Goal: Answer question/provide support: Answer question/provide support

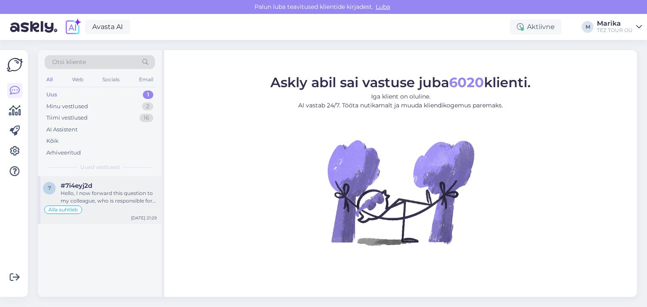
click at [102, 190] on div "Hello, I now forward this question to my colleague, who is responsible for this…" at bounding box center [109, 197] width 96 height 15
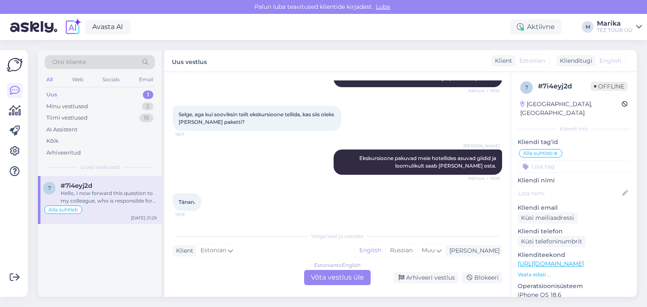
scroll to position [537, 0]
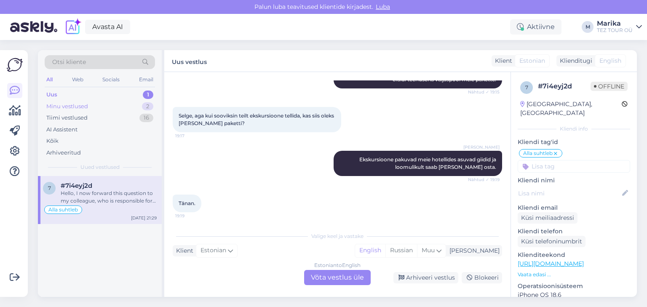
click at [85, 106] on div "Minu vestlused" at bounding box center [67, 106] width 42 height 8
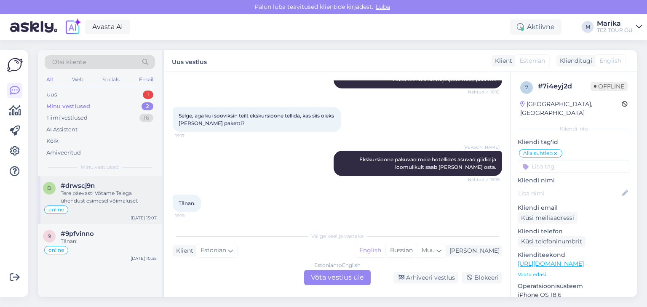
click at [122, 192] on div "Tere päevast! Võtame Teiega ühendust esimesel võimalusel." at bounding box center [109, 197] width 96 height 15
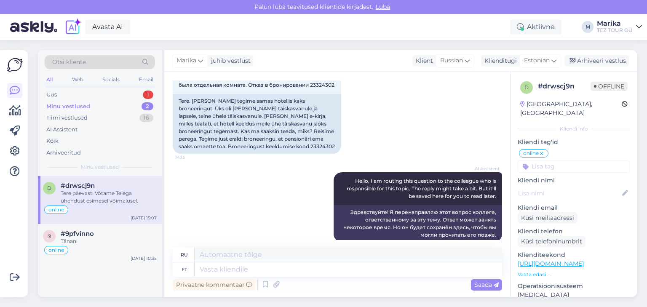
scroll to position [21, 0]
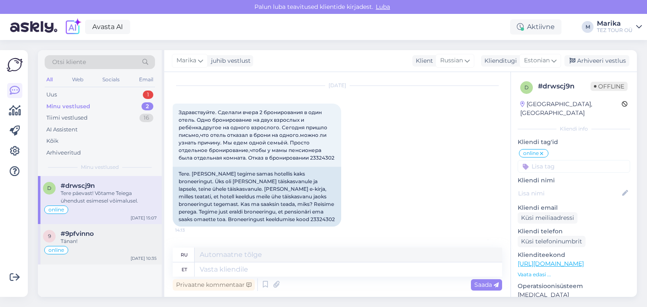
click at [108, 234] on div "#9pfvinno" at bounding box center [109, 234] width 96 height 8
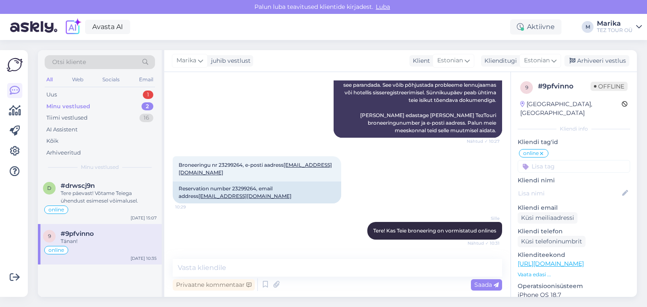
scroll to position [204, 0]
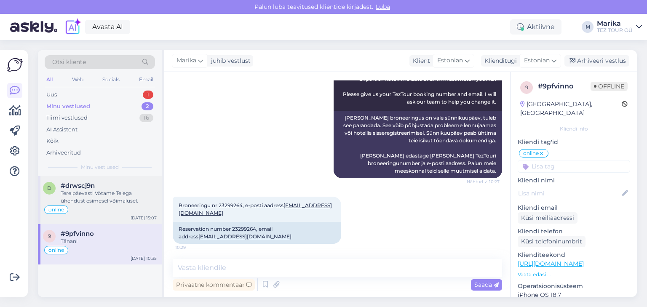
click at [129, 192] on div "Tere päevast! Võtame Teiega ühendust esimesel võimalusel." at bounding box center [109, 197] width 96 height 15
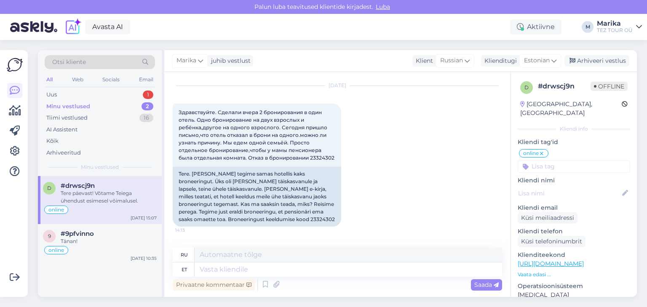
scroll to position [111, 0]
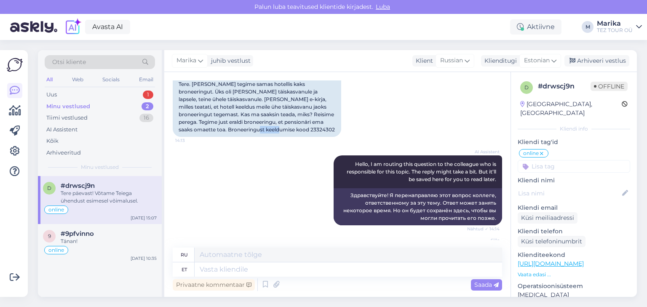
drag, startPoint x: 224, startPoint y: 130, endPoint x: 249, endPoint y: 129, distance: 25.3
click at [249, 129] on div "Tere. Eile tegime samas hotellis kaks broneeringut. Üks oli kahele täiskasvanul…" at bounding box center [257, 107] width 168 height 60
copy div "23324302"
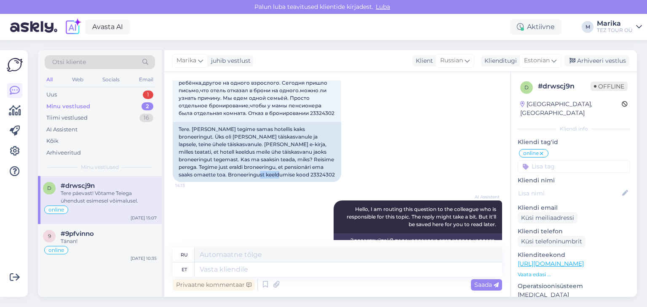
scroll to position [21, 0]
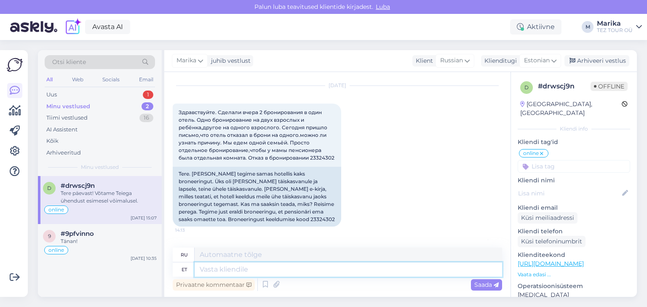
click at [235, 274] on textarea at bounding box center [348, 269] width 307 height 14
type textarea "Tere p"
type textarea "Привет"
type textarea "Tere päevast!"
type textarea "Добрый день!"
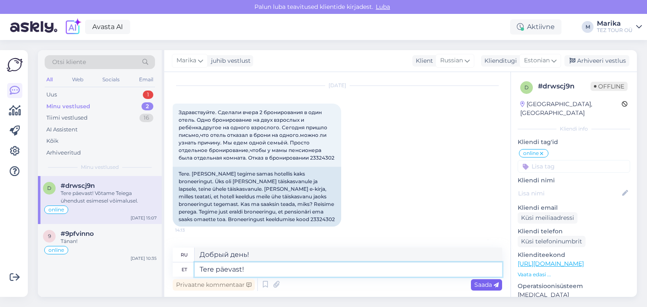
type textarea "Tere päevast!"
click at [477, 283] on span "Saada" at bounding box center [486, 285] width 24 height 8
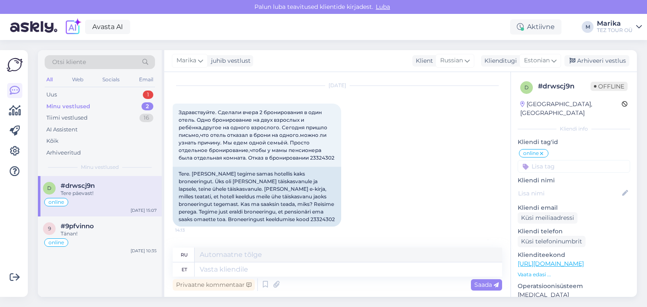
scroll to position [224, 0]
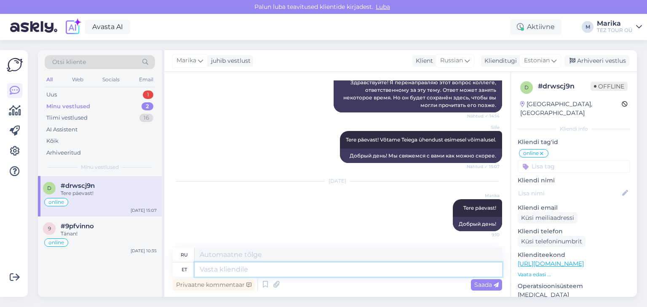
click at [354, 268] on textarea at bounding box center [348, 269] width 307 height 14
type textarea "Uurime"
type textarea "Давайте исследуем"
type textarea "Uurime, mi"
type textarea "Давайте исследуем,"
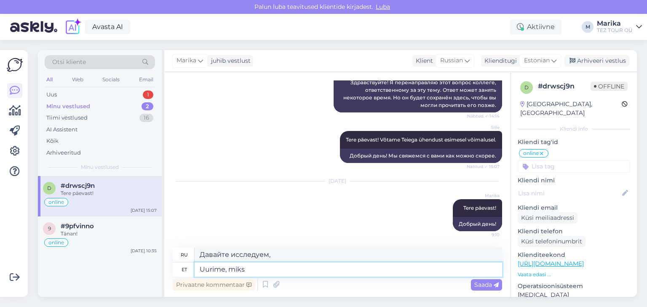
type textarea "Uurime, miks"
type textarea "Давайте выясним, почему"
type textarea "Uurime, miks tuli ei"
type textarea "Давайте выясним, почему это произошло."
type textarea "Uurime, miks tuli eitav va"
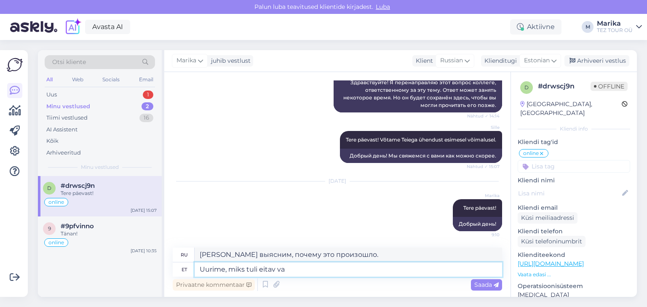
type textarea "Давайте выясним, почему результат оказался отрицательным."
type textarea "Uurime, miks tuli eitav vastus"
type textarea "Давайте выясним, почему ответ был отрицательным."
type textarea "Uurime, miks tuli eitav vastus ja an"
type textarea "Давайте выясним, почему ответ был отрицательным и"
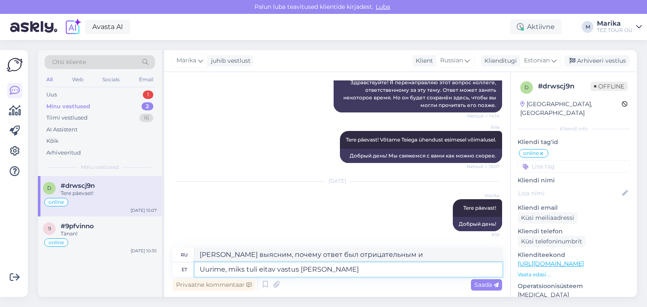
type textarea "Uurime, miks tuli eitav vastus ja annam"
type textarea "Давайте выясним, почему ответ был отрицательным, и дадим"
type textarea "Uurime, miks tuli eitav vastus ja anname te"
type textarea "Мы выясним, почему ответ был отрицательным, и дадим"
type textarea "Uurime, miks tuli eitav vastus ja anname teada."
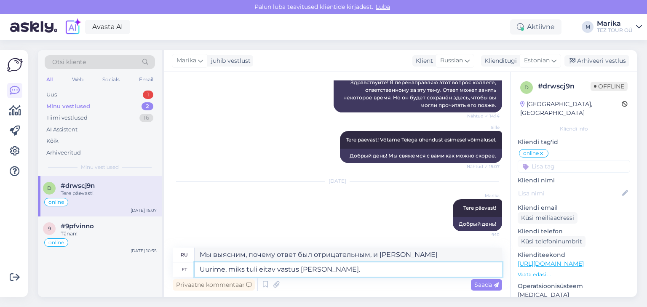
type textarea "Мы выясним, почему ответ был отрицательным, и сообщим вам."
type textarea "Uurime, miks tuli eitav vastus ja anname teada. Saadamae vastus T"
type textarea "Мы выясним, почему ответ был отрицательным, и сообщим вам. Ответ Саадамаэ"
type textarea "Uurime, miks tuli eitav vastus ja anname teada. Saadamae vastus Teie e"
type textarea "Мы выясним причину отрицательного ответа и сообщим вам. С уважением,"
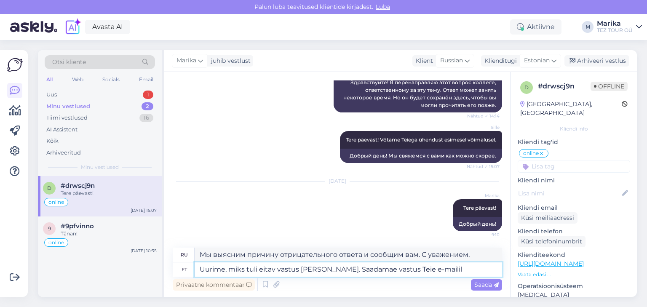
type textarea "Uurime, miks tuli eitav vastus ja anname teada. Saadamae vastus Teie e-mailile"
type textarea "Мы выясним причину отрицательного ответа и сообщим вам об этом. Мы отправим отв…"
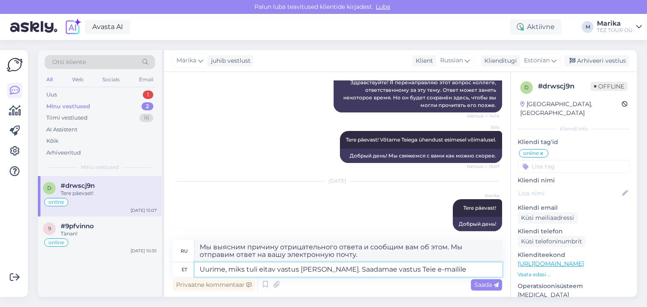
click at [391, 270] on textarea "Uurime, miks tuli eitav vastus ja anname teada. Saadamae vastus Teie e-mailile" at bounding box center [348, 269] width 307 height 14
type textarea "Uurime, miks tuli eitav vastus ja anname teada. Saadame vastus Teie e-mailile"
click at [464, 270] on textarea "Uurime, miks tuli eitav vastus ja anname teada. Saadame vastus Teie e-mailile" at bounding box center [348, 269] width 307 height 14
type textarea "Мы выясним причину отрицательного ответа и сообщим вам. Мы отправим ответ на ва…"
click at [414, 269] on textarea "Uurime, miks tuli eitav vastus ja anname teada. Saadame vastus Teie e-mailile" at bounding box center [348, 269] width 307 height 14
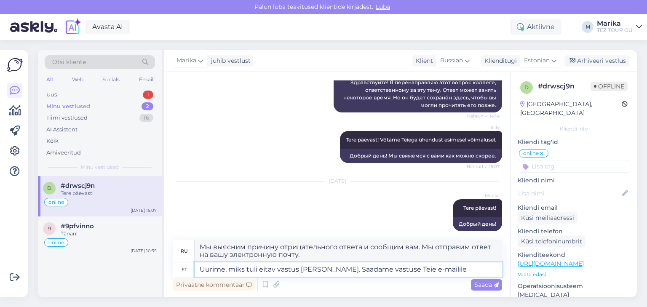
drag, startPoint x: 466, startPoint y: 268, endPoint x: 486, endPoint y: 273, distance: 20.9
click at [466, 268] on textarea "Uurime, miks tuli eitav vastus ja anname teada. Saadame vastuse Teie e-mailile" at bounding box center [348, 269] width 307 height 14
click at [225, 270] on textarea "Uurime, miks tuli eitav vastus ja anname teada. Saadame vastuse Teie e-mailile." at bounding box center [348, 269] width 307 height 14
type textarea "Uu, miks tuli eitav vastus ja anname teada. Saadame vastuse Teie e-mailile."
type textarea ", почему пришёл отрицательный ответ, мы вам сообщим. Мы отправим ответ на вашу …"
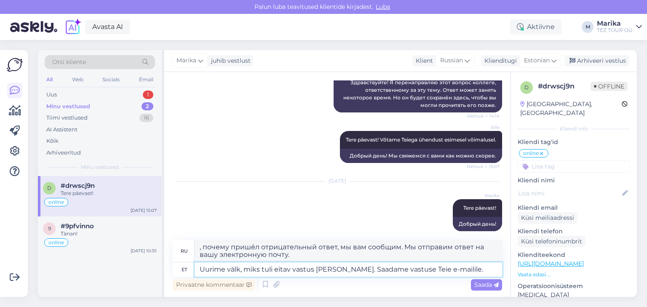
type textarea "Uurime väl, miks tuli eitav vastus ja anname teada. Saadame vastuse Teie e-mail…"
type textarea "Мы выясним причину отрицательного ответа и сообщим вам. Мы отправим ответ на ва…"
drag, startPoint x: 375, startPoint y: 270, endPoint x: 229, endPoint y: 270, distance: 145.7
click at [229, 270] on textarea "Uurime välja, miks tuli eitav vastus ja anname teada. Saadame vastuse Teie e-ma…" at bounding box center [348, 269] width 307 height 14
type textarea "Uurime Saadame vastuse Teie e-mailile."
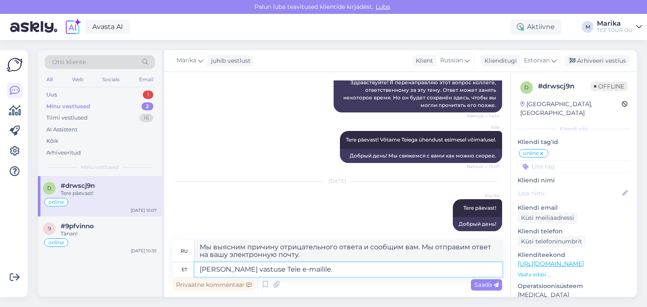
type textarea "Мы проведем расследование и отправим ответ на вашу электронную почту."
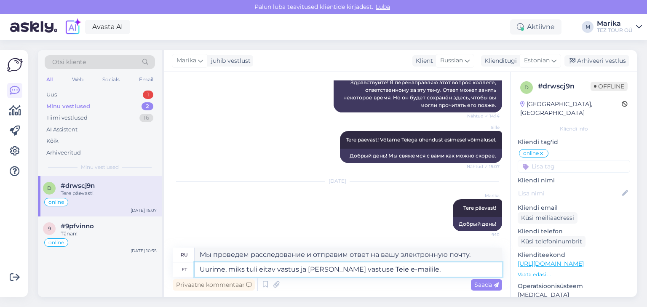
type textarea "Uurime, miks tuli eitav vastus ja Saadame vastuse Teie e-mailile."
type textarea "Мы выясним, почему ответ был отрицательным, и отправим ответ на вашу электронну…"
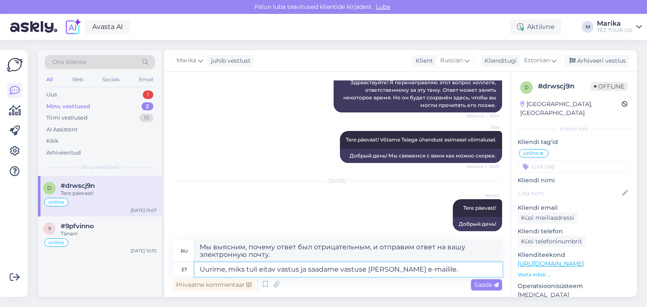
type textarea "Uurime, miks tuli eitav vastus ja saadame vastuse Teie e-mailile."
click at [448, 278] on div "Privaatne kommentaar Saada" at bounding box center [337, 285] width 329 height 16
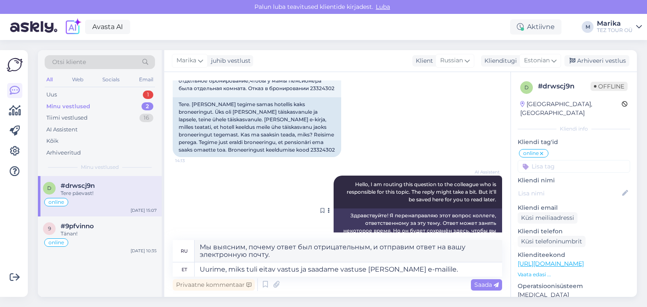
scroll to position [89, 0]
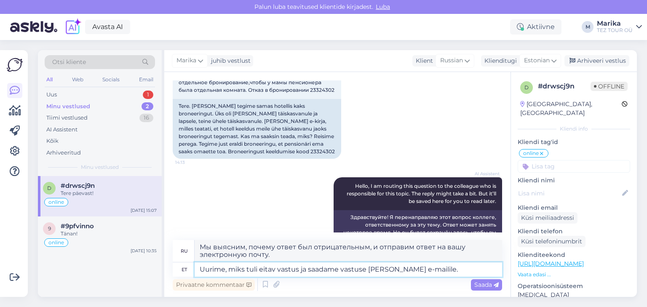
drag, startPoint x: 416, startPoint y: 271, endPoint x: 192, endPoint y: 268, distance: 223.7
click at [192, 268] on div "et Uurime, miks tuli eitav vastus ja saadame vastuse Teie e-mailile." at bounding box center [337, 269] width 329 height 14
type textarea "Edastasin"
type textarea "Я переслал"
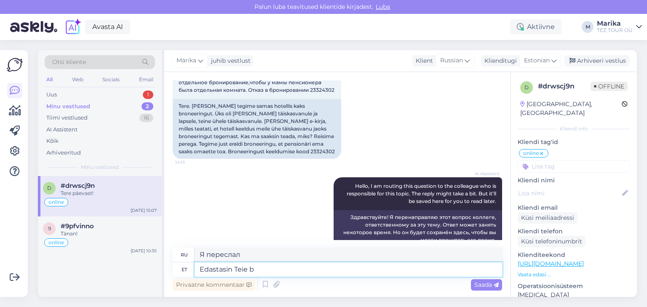
type textarea "Edastasin Teie br"
type textarea "Я переслал ваше"
type textarea "Edastasin Teie broneeringu"
type textarea "Я переслал вашу заявку."
type textarea "Edastasin Teie broneeringu haldurile j"
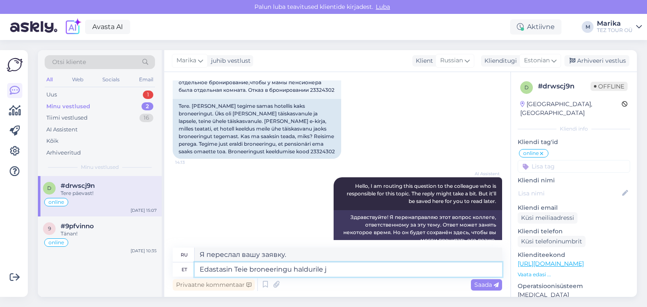
type textarea "Я передал Вашу заявку менеджеру."
type textarea "Edastasin Teie broneeringu haldurile ja n"
type textarea "Я передал вашу бронь менеджеру и"
type textarea "Edastasin Teie broneeringu haldurile ja niipea, ku"
type textarea "Я передал вашу бронь менеджеру и скоро вернусь."
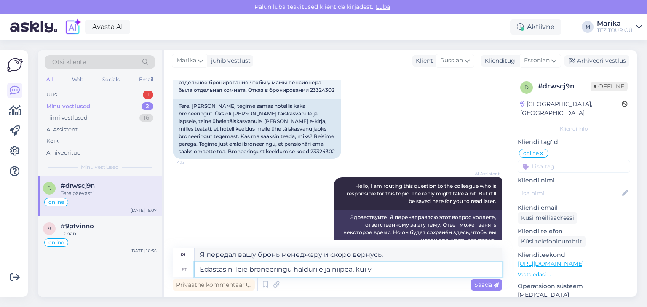
type textarea "Edastasin Teie broneeringu haldurile ja niipea, kui va"
type textarea "Я передал вашу бронь менеджеру и как можно скорее"
type textarea "Edastasin Teie broneeringu haldurile ja niipea, kui vastuse saa"
type textarea "Я передал Вашу заявку менеджеру и свяжусь с Вами, как только получу ответ."
type textarea "Edastasin Teie broneeringu haldurile ja niipea, kui vastuse saan, an"
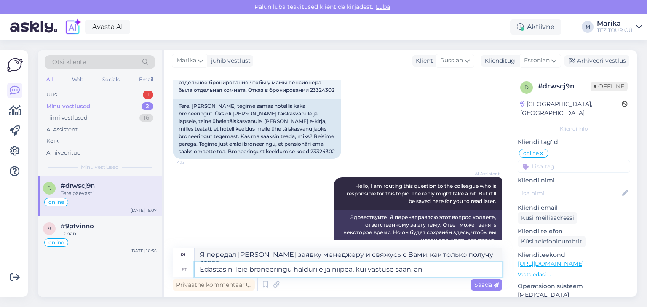
type textarea "Я передал Вашу заявку менеджеру и как только получу ответ,"
type textarea "Edastasin Teie broneeringu haldurile ja niipea, kui vastuse saan, annan"
type textarea "Я передал Вашу заявку менеджеру и сообщу Вам, как только получу ответ."
type textarea "Edastasin Teie broneeringu haldurile ja niipea, kui vastuse saan, annan teada."
click at [236, 254] on textarea "Я передал Вашу заявку менеджеру и сообщу Вам, как только получу ответ." at bounding box center [348, 255] width 307 height 14
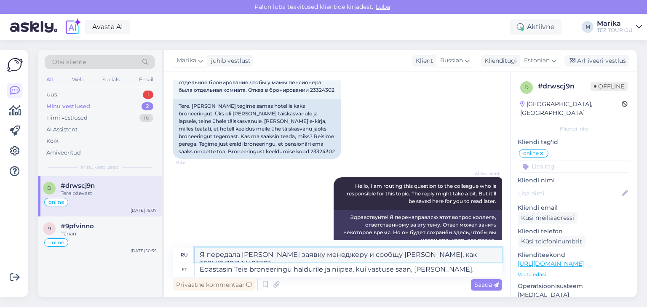
type textarea "Я передалa Вашу заявку менеджеру и сообщу Вам, как только получу ответ."
click at [271, 273] on textarea "Edastasin Teie broneeringu haldurile ja niipea, kui vastuse saan, annan teada." at bounding box center [348, 269] width 307 height 14
click at [485, 283] on span "Saada" at bounding box center [486, 285] width 24 height 8
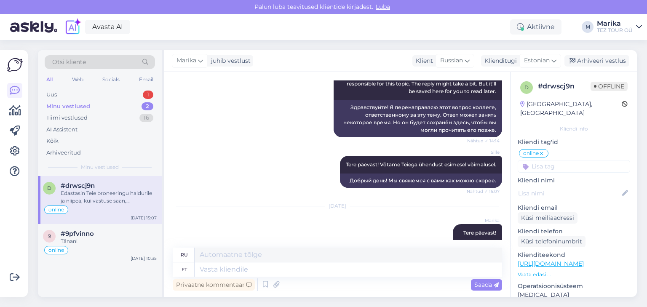
scroll to position [200, 0]
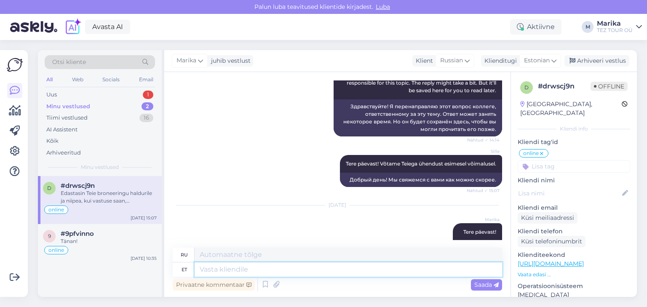
click at [254, 272] on textarea at bounding box center [348, 269] width 307 height 14
type textarea "Vastuse an"
type textarea "Отвечать"
type textarea "Vastuse anname"
type textarea "Мы дадим ответ."
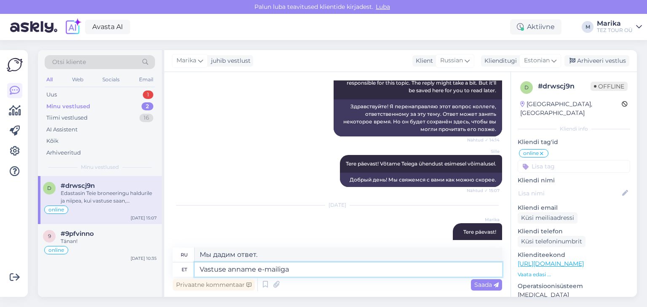
type textarea "Vastuse anname e-mailiga."
type textarea "Мы ответим вам по электронной почте."
type textarea "Vastuse anname e-mailiga."
click at [490, 286] on span "Saada" at bounding box center [486, 285] width 24 height 8
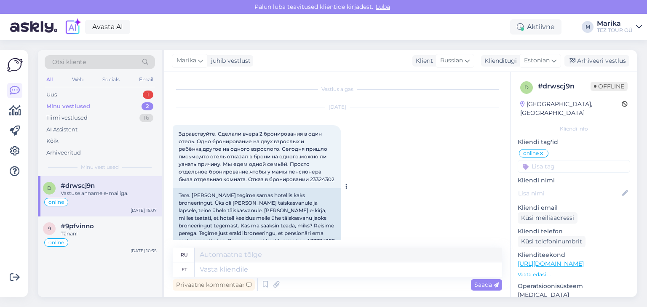
scroll to position [45, 0]
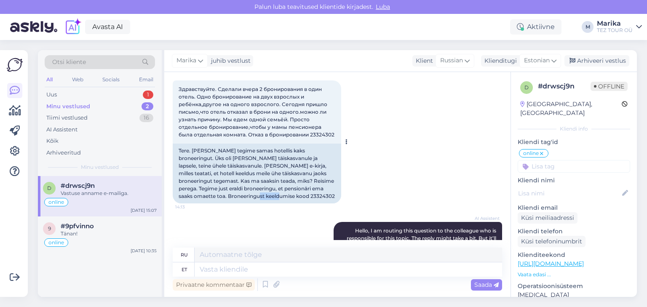
drag, startPoint x: 224, startPoint y: 195, endPoint x: 251, endPoint y: 194, distance: 27.8
click at [249, 195] on div "Tere. Eile tegime samas hotellis kaks broneeringut. Üks oli kahele täiskasvanul…" at bounding box center [257, 174] width 168 height 60
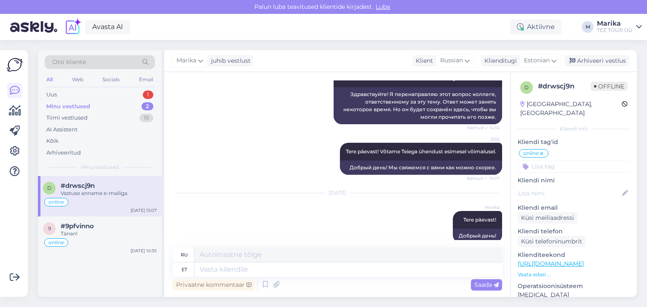
scroll to position [296, 0]
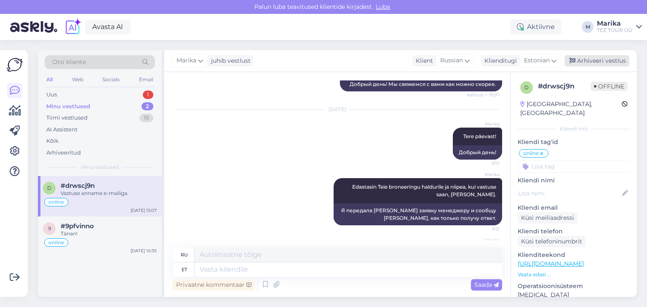
click at [592, 59] on div "Arhiveeri vestlus" at bounding box center [596, 60] width 65 height 11
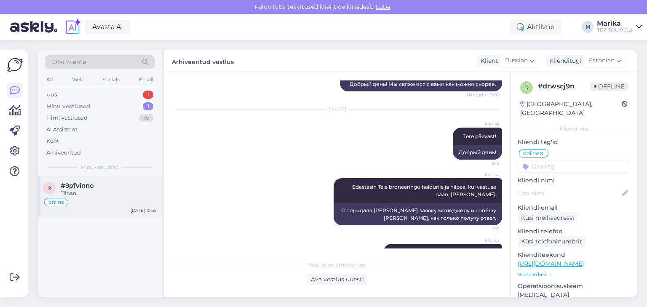
click at [98, 184] on div "#9pfvinno" at bounding box center [109, 186] width 96 height 8
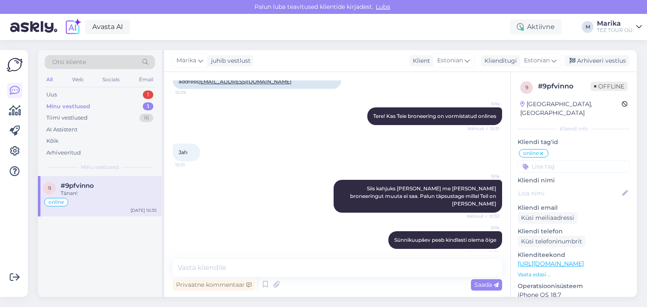
scroll to position [293, 0]
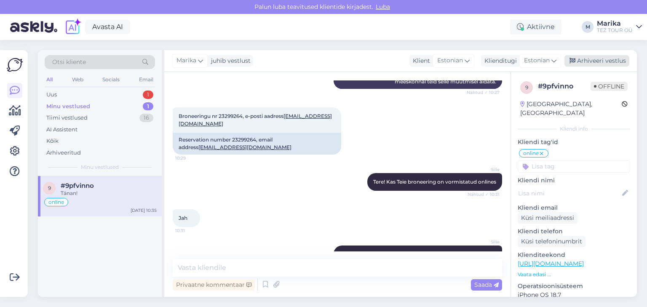
click at [612, 62] on div "Arhiveeri vestlus" at bounding box center [596, 60] width 65 height 11
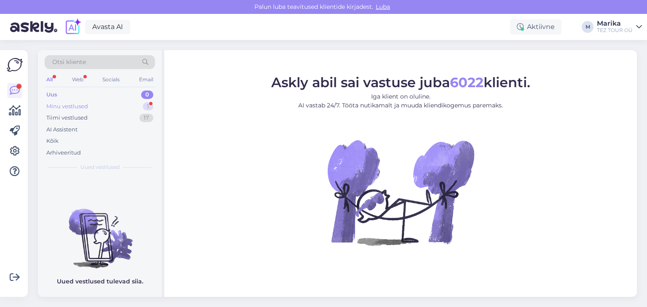
click at [77, 103] on div "Minu vestlused" at bounding box center [67, 106] width 42 height 8
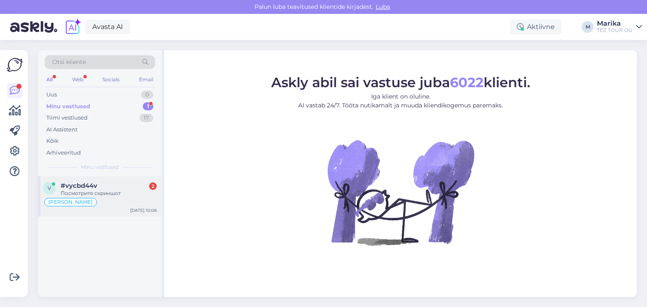
click at [94, 186] on span "#vycbd44v" at bounding box center [79, 186] width 37 height 8
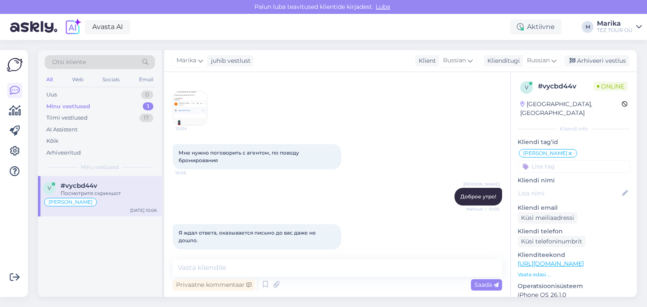
scroll to position [70, 0]
click at [559, 59] on div "Russian" at bounding box center [541, 60] width 39 height 13
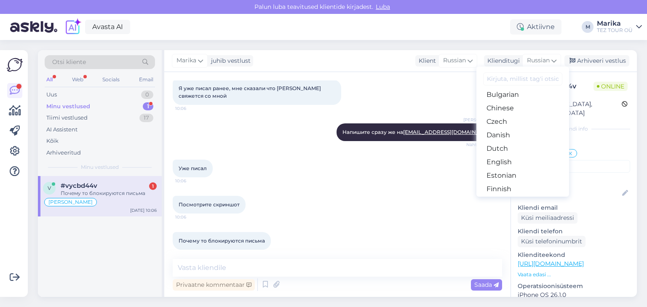
scroll to position [90, 0]
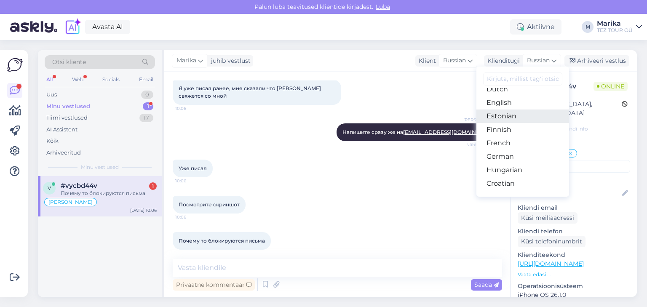
click at [525, 114] on link "Estonian" at bounding box center [522, 116] width 93 height 13
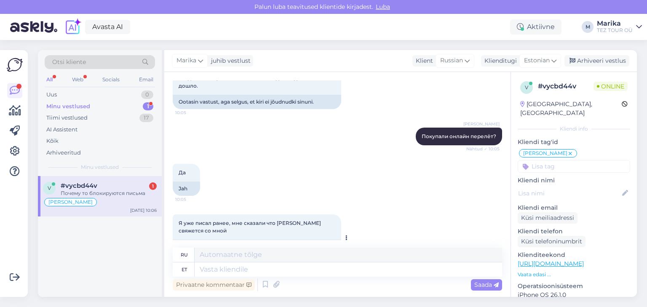
scroll to position [74, 0]
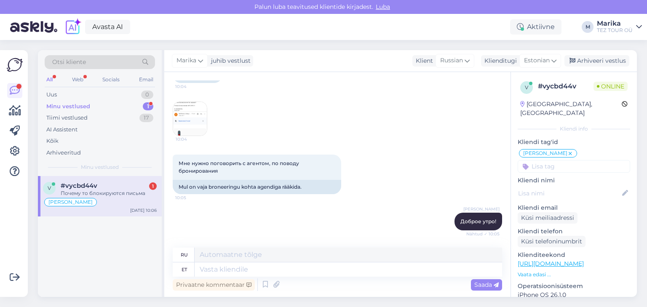
click at [192, 113] on img at bounding box center [190, 119] width 34 height 34
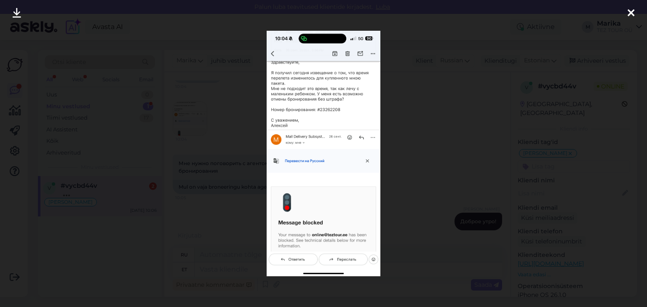
scroll to position [537, 0]
click at [426, 28] on div at bounding box center [323, 153] width 647 height 307
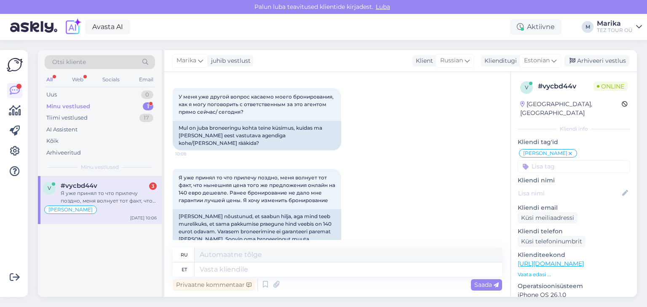
scroll to position [633, 0]
click at [270, 272] on textarea at bounding box center [348, 269] width 307 height 14
type textarea "Tere!"
type textarea "Привет!"
type textarea "Tere!"
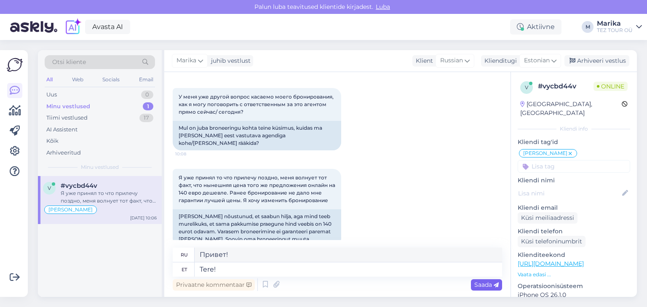
click at [480, 287] on span "Saada" at bounding box center [486, 285] width 24 height 8
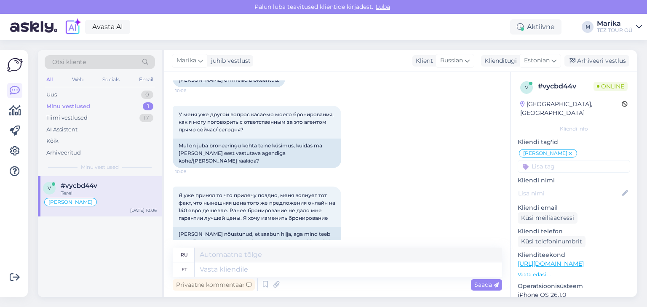
scroll to position [684, 0]
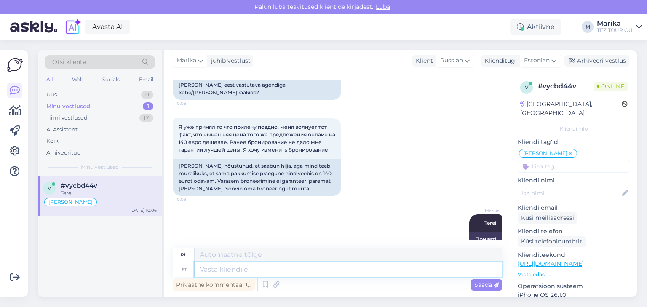
click at [229, 271] on textarea at bounding box center [348, 269] width 307 height 14
type textarea "Vabandts, k"
type textarea "Извини,"
type textarea "Vabandts, kuid"
type textarea "Извините, но"
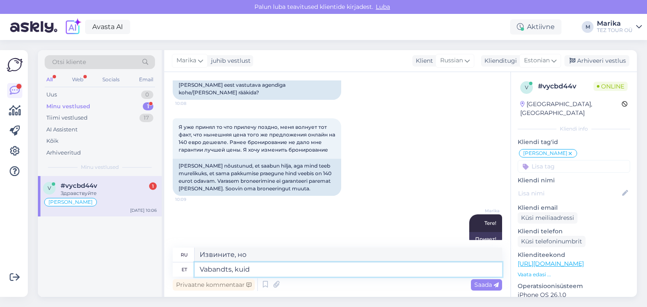
scroll to position [735, 0]
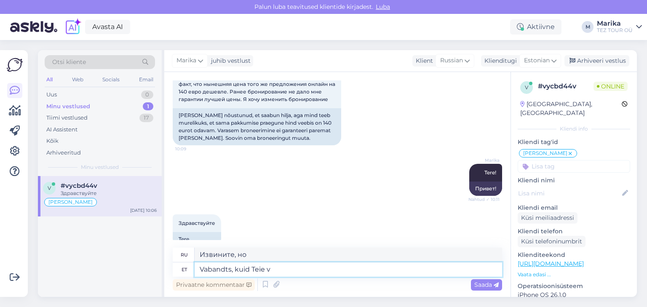
type textarea "Vabandts, kuid [PERSON_NAME] va"
type textarea "Извините, но вы"
type textarea "Vabandts, kuid Teie varasemast"
type textarea "Извините, но из вашего предыдущего"
type textarea "Vabandts, kuid [PERSON_NAME]"
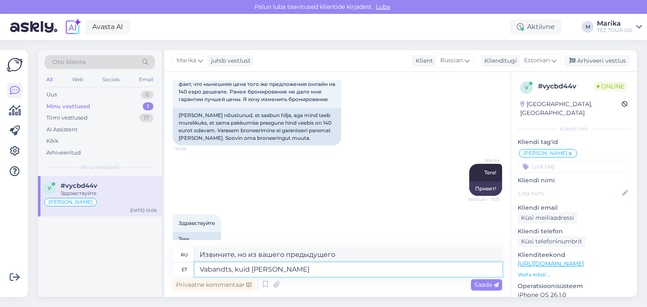
type textarea "Извините, но вы"
type textarea "Vabandts, kuid [PERSON_NAME] päringut p"
type textarea "Извините, но ваш запрос"
type textarea "Vabandts, kuid [PERSON_NAME] päringut pole m"
type textarea "Извините, но ваш запрос не существует."
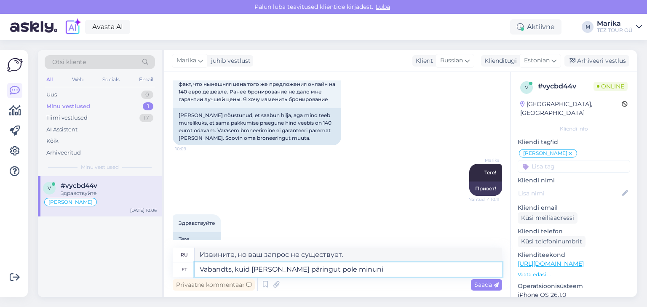
type textarea "Vabandts, kuid [PERSON_NAME] päringut pole minuni j"
type textarea "Извините, но я не получил ваш запрос."
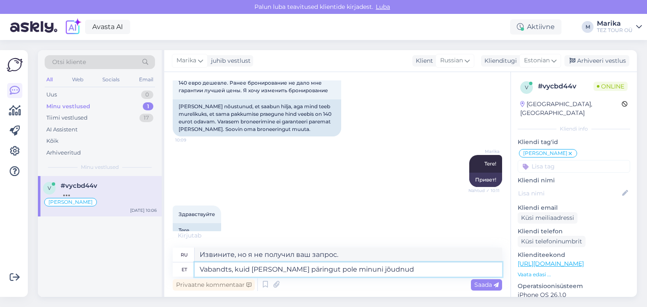
click at [232, 270] on textarea "Vabandts, kuid [PERSON_NAME] päringut pole minuni jõudnud" at bounding box center [348, 269] width 307 height 14
type textarea "Vabandust, kuid [PERSON_NAME] päringut pole minuni jõudnud"
click at [294, 254] on textarea "Извините, но я не получил ваш запрос." at bounding box center [348, 255] width 307 height 14
type textarea "Извините, но я не получилa ваш запрос."
click at [381, 270] on textarea "Vabandust, kuid [PERSON_NAME] päringut pole minuni jõudnud" at bounding box center [348, 269] width 307 height 14
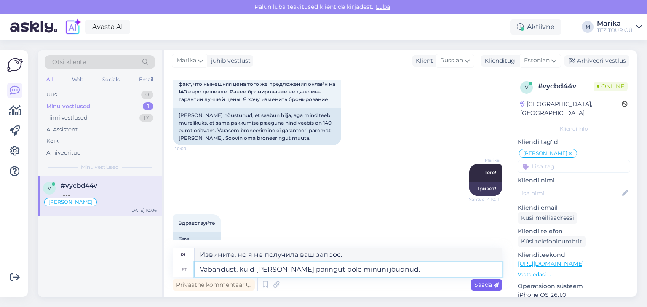
type textarea "Vabandust, kuid [PERSON_NAME] päringut pole minuni jõudnud."
type textarea "Извините, но я не получил ваш запрос."
click at [474, 283] on span "Saada" at bounding box center [486, 285] width 24 height 8
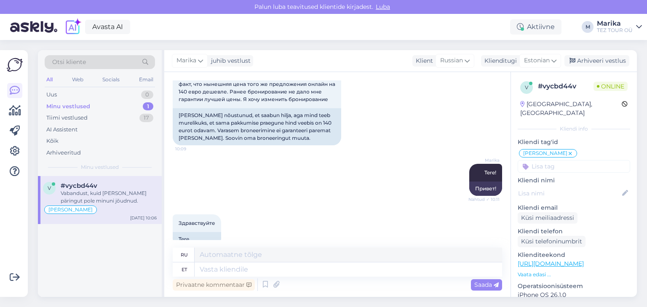
scroll to position [785, 0]
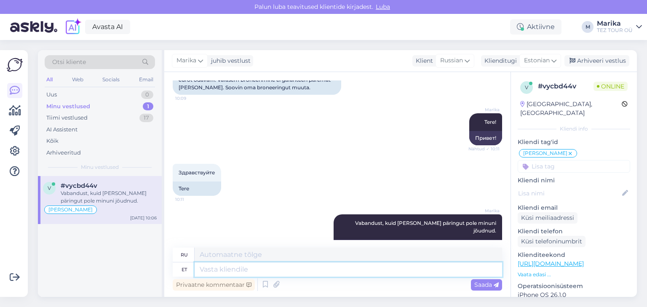
click at [388, 270] on textarea at bounding box center [348, 269] width 307 height 14
type textarea "Kuidas s"
type textarea "Как"
type textarea "Kuidas saan T"
type textarea "Как я могу"
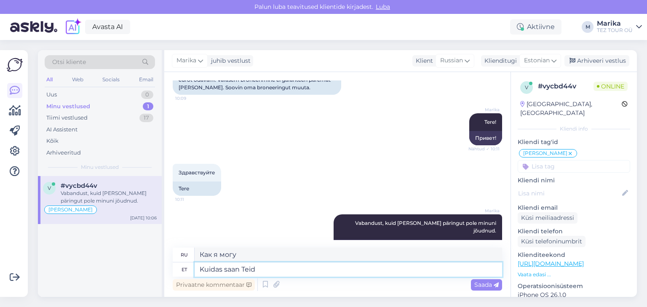
type textarea "Kuidas saan Teid a"
type textarea "Как мне с вами связаться?"
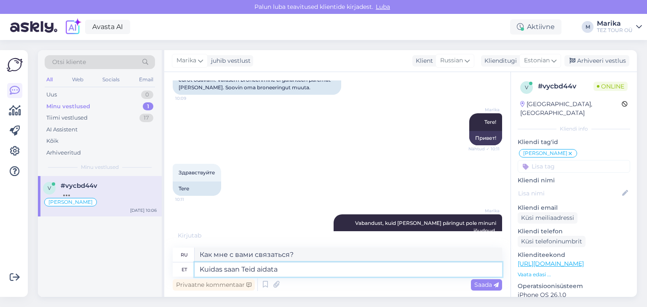
type textarea "Kuidas saan Teid aidata?"
type textarea "Могу я чем-нибудь помочь?"
click at [241, 268] on textarea "Kuidas saan Teid aidata?" at bounding box center [348, 269] width 307 height 14
click at [239, 268] on textarea "Kuidas saan Teid aidata?" at bounding box center [348, 269] width 307 height 14
drag, startPoint x: 290, startPoint y: 269, endPoint x: 196, endPoint y: 270, distance: 94.4
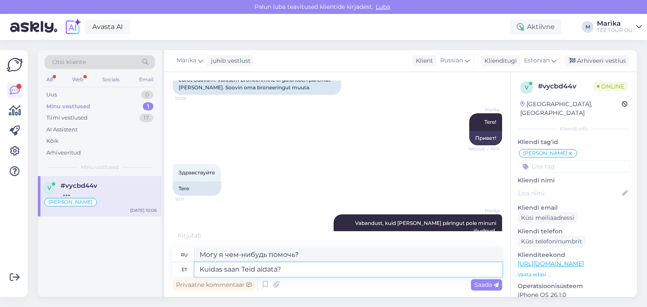
click at [196, 270] on textarea "Kuidas saan Teid aidata?" at bounding box center [348, 269] width 307 height 14
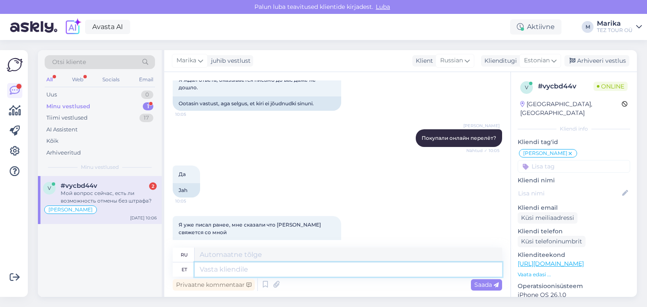
scroll to position [901, 0]
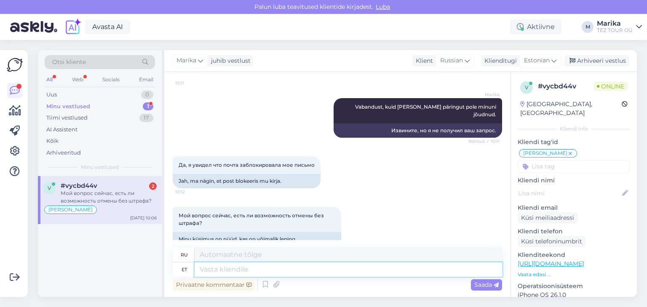
click at [238, 271] on textarea at bounding box center [348, 269] width 307 height 14
type textarea "Teie"
type textarea "Твой"
type textarea "[PERSON_NAME] [PERSON_NAME] o"
type textarea "Ваше путешествие"
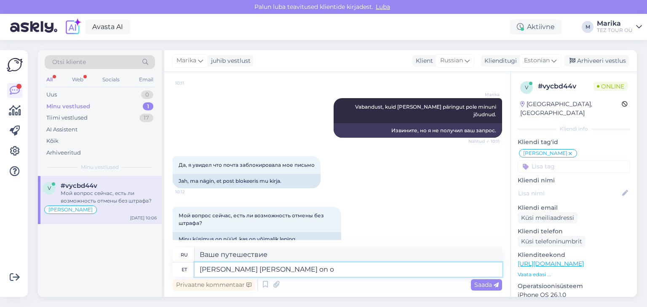
type textarea "[PERSON_NAME] [PERSON_NAME] on os"
type textarea "Ваша поездка"
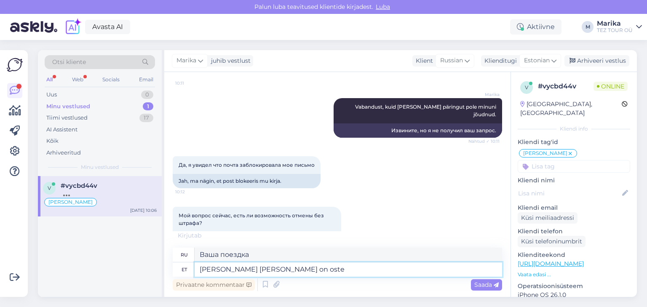
scroll to position [910, 0]
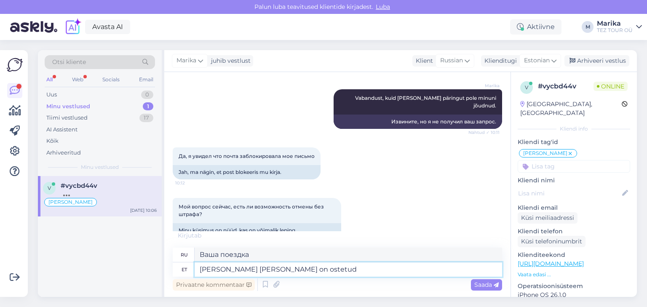
type textarea "[PERSON_NAME] [PERSON_NAME] on ostetud"
type textarea "Ваша поездка куплена."
type textarea "[PERSON_NAME] [PERSON_NAME] on ostetud 1. a"
type textarea "Ваша поездка была оплачена 1."
type textarea "[PERSON_NAME] [PERSON_NAME] on ostetud [DATE]"
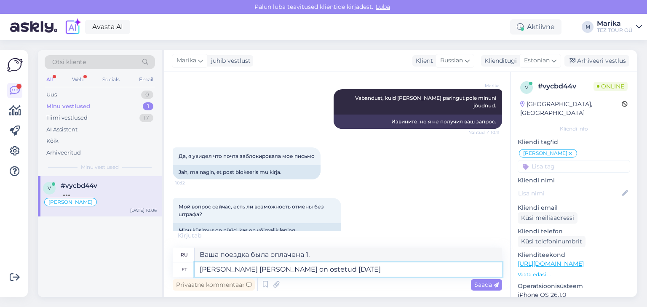
type textarea "Ваша поездка была приобретена 1 августа."
type textarea "[PERSON_NAME] [PERSON_NAME] on ostetud [DATE]"
click at [482, 281] on span "Saada" at bounding box center [486, 285] width 24 height 8
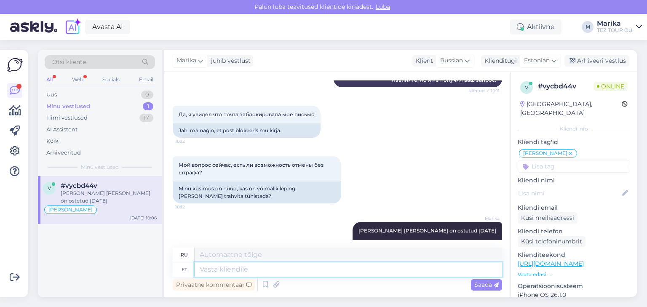
click at [348, 271] on textarea at bounding box center [348, 269] width 307 height 14
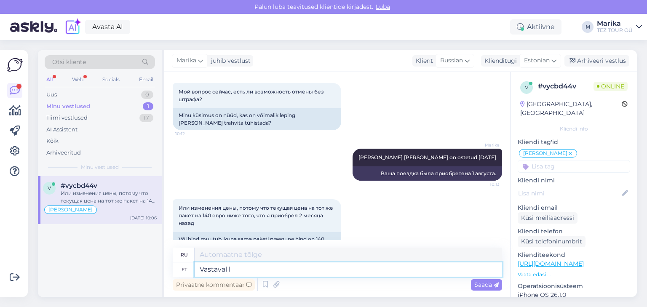
type textarea "Vastaval le"
type textarea "В соответствующем"
type textarea "Vastaval lepingutingimustele s"
type textarea "В соответствии с условиями договора"
type textarea "Vastaval lepingutingimustele ei"
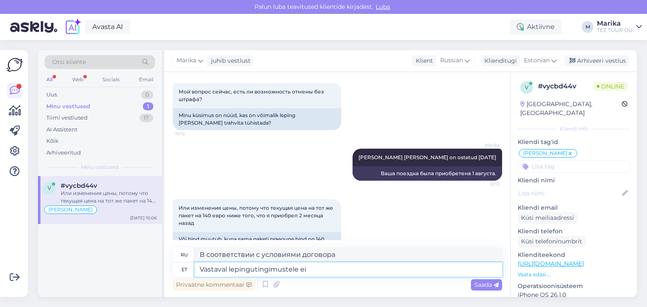
type textarea "Согласно условиям контракта, нет"
type textarea "Vastaval lepingutingimustele ei saa bro"
type textarea "Соответствующие условия договора не могут быть"
type textarea "Vastaval lepingutingimustele ei saa broneeringut tas"
type textarea "Невозможно сделать бронирование в соответствии с условиями"
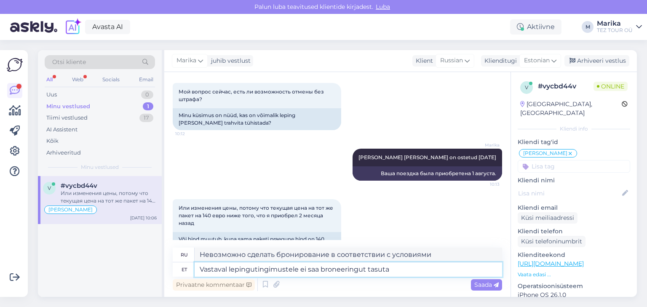
type textarea "Vastaval lepingutingimustele ei saa broneeringut tasuta t"
type textarea "Согласно условиям договора, бронирование не может быть осуществлено бесплатно."
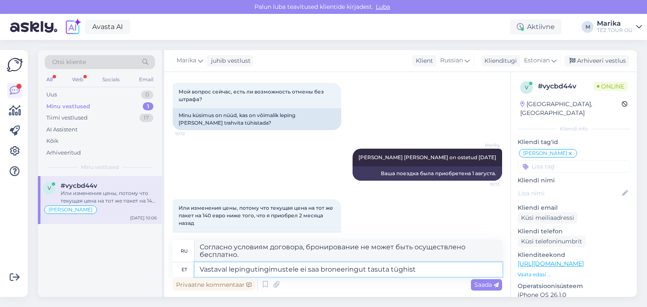
type textarea "Vastaval lepingutingimustele ei saa broneeringut tasuta tüghista"
type textarea "Согласно условиям, бронирование не может быть отменено бесплатно."
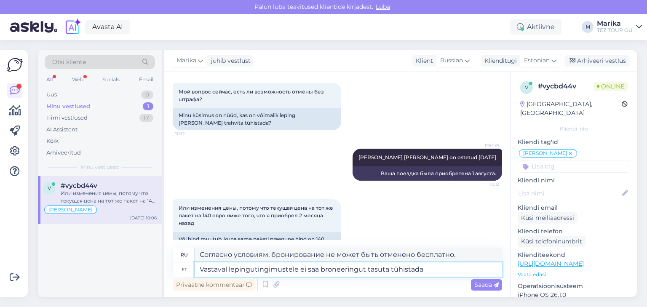
type textarea "Vastaval lepingutingimustele ei saa broneeringut tasuta tühistada."
type textarea "Согласно условиям договора, бронирование не может быть отменено бесплатно."
click at [228, 269] on textarea "Vastaval lepingutingimustele ei saa broneeringut tasuta tühistada." at bounding box center [348, 269] width 307 height 14
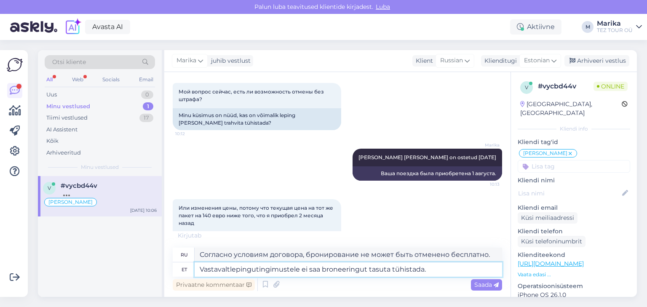
type textarea "Vastavalt lepingutingimustele ei saa broneeringut tasuta tühistada."
type textarea "Согласно условиям, бронирование не может быть отменено бесплатно."
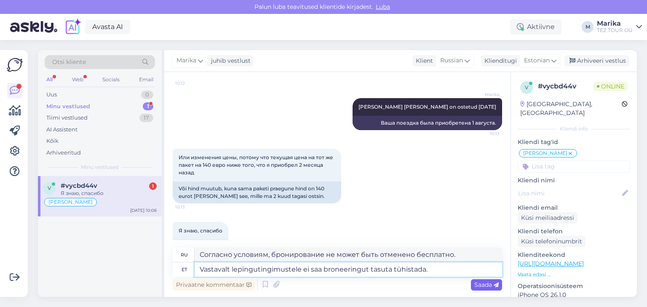
type textarea "Vastavalt lepingutingimustele ei saa broneeringut tasuta tühistada."
click at [487, 284] on span "Saada" at bounding box center [486, 285] width 24 height 8
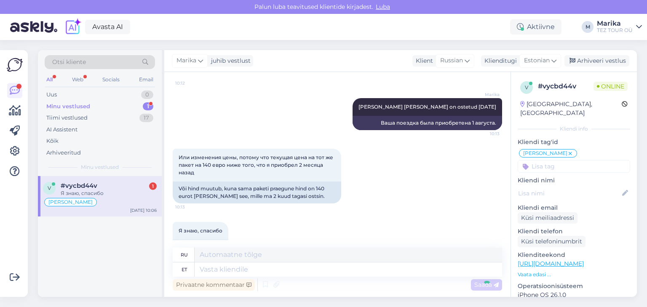
scroll to position [1141, 0]
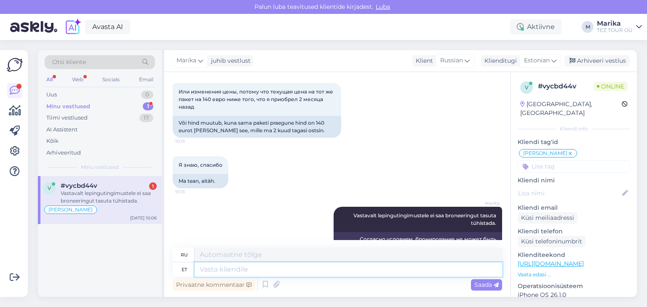
click at [433, 272] on textarea at bounding box center [348, 269] width 307 height 14
type textarea "Hinnad v"
type textarea "Цены"
type textarea "Hinnad võivadki"
type textarea "Цены могут"
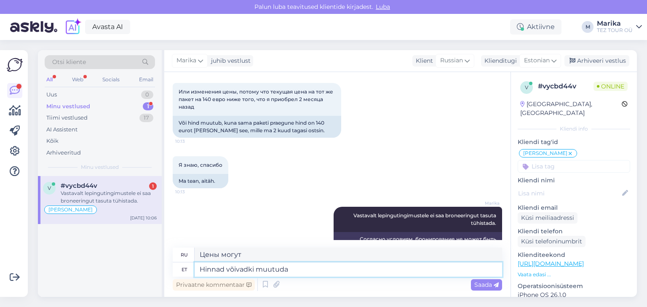
type textarea "Hinnad võivadki muutuda."
type textarea "Цены могут измениться."
type textarea "Hinnad võivadki muutuda."
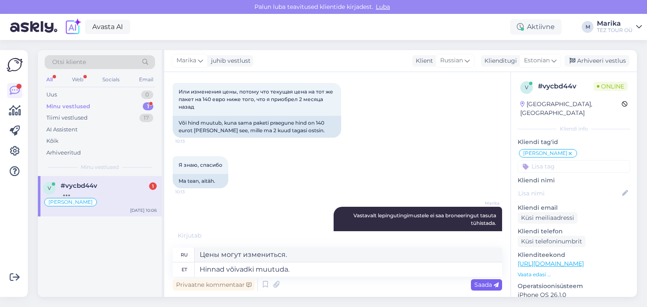
click at [487, 284] on span "Saada" at bounding box center [486, 285] width 24 height 8
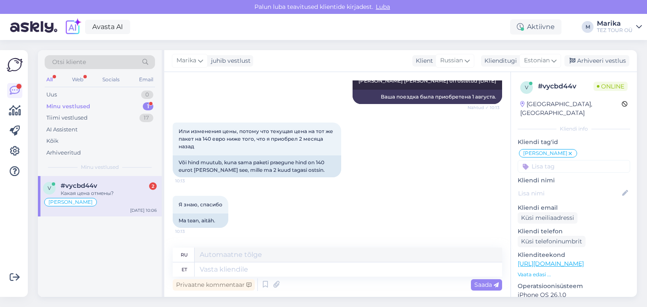
scroll to position [1243, 0]
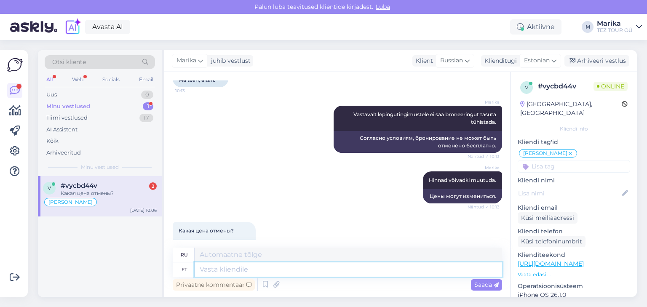
click at [233, 273] on textarea at bounding box center [348, 269] width 307 height 14
type textarea "Tühistamistasu o"
type textarea "Плата за отмену"
type textarea "Tühistamistasu on 1"
type textarea "Плата за отмену составляет"
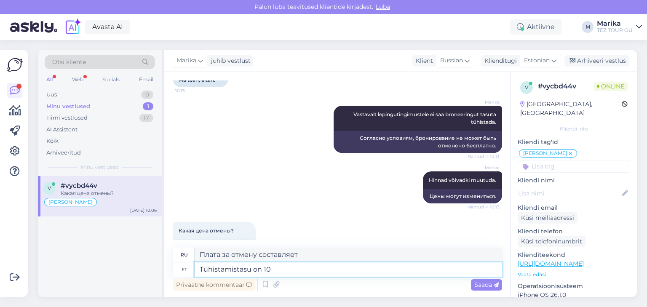
type textarea "Tühistamistasu on 10"
type textarea "Плата за отмену составляет 10"
type textarea "Tühistamistasu on 10"
type textarea "Плата за отмену составляет 10"
type textarea "Tühistamistasu on 10 % r"
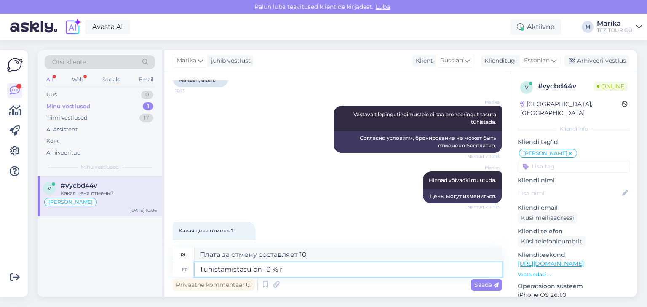
type textarea "Плата за отмену составляет 10%."
type textarea "Tühistamistasu on 10 % reisipaketi h"
type textarea "Плата за отмену составляет 10% от стоимости туристического пакета."
type textarea "Tühistamistasu on 10 % reisipaketi hinnast"
type textarea "Плата за отмену бронирования составляет 10% от стоимости туристического пакета."
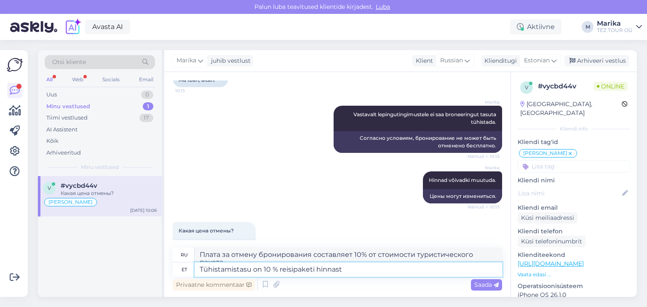
click at [357, 270] on textarea "Tühistamistasu on 10 % reisipaketi hinnast" at bounding box center [348, 269] width 307 height 14
type textarea "Tühistamistasu on 10 % reisipaketi hinnast, e"
type textarea "Плата за отмену составляет 10% от стоимости туристического пакета."
type textarea "Tühistamistasu on 10 % reisipaketi hinnast, ehks 1"
type textarea "Плата за отмену бронирования составляет 10% от стоимости туристического пакета,…"
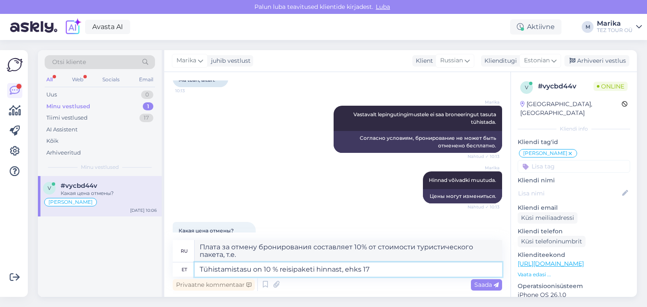
type textarea "Tühistamistasu on 10 % reisipaketi hinnast, ehks 178"
type textarea "Плата за отмену составляет 10% от стоимости туристического пакета, или 178"
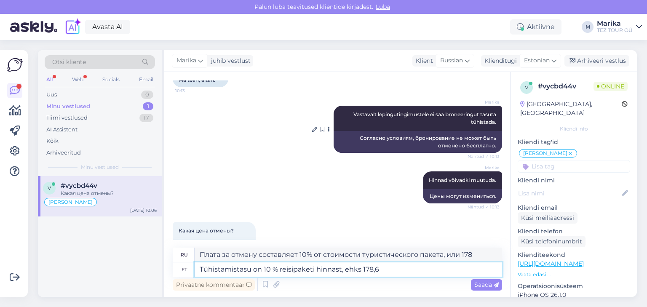
type textarea "Tühistamistasu on 10 % reisipaketi hinnast, ehks 178,6"
type textarea "Плата за отмену составляет 10% от стоимости туристического пакета, или 178,6."
type textarea "Tühistamistasu on 10 % reisipaketi hinnast, ehks 178,6 €"
type textarea "Плата за отмену бронирования составляет 10% от стоимости туристического пакета,…"
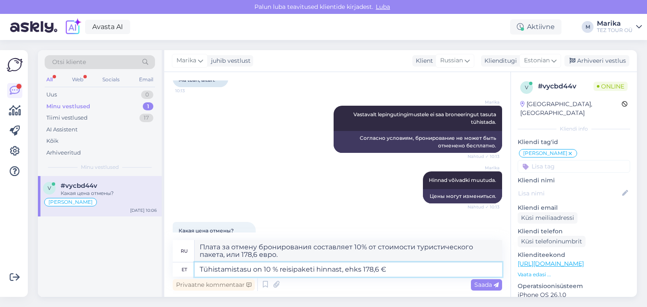
click at [361, 270] on textarea "Tühistamistasu on 10 % reisipaketi hinnast, ehks 178,6 €" at bounding box center [348, 269] width 307 height 14
type textarea "Tühistamistasu on 10 % reisipaketi hinnast, ehk 178,6 €"
click at [213, 255] on textarea "Плата за отмену бронирования составляет 10% от стоимости туристического пакета,…" at bounding box center [348, 251] width 307 height 22
type textarea "Плата за отмену бронирования составляет 10% от стоимости туристического пакета,…"
drag, startPoint x: 358, startPoint y: 270, endPoint x: 377, endPoint y: 270, distance: 19.0
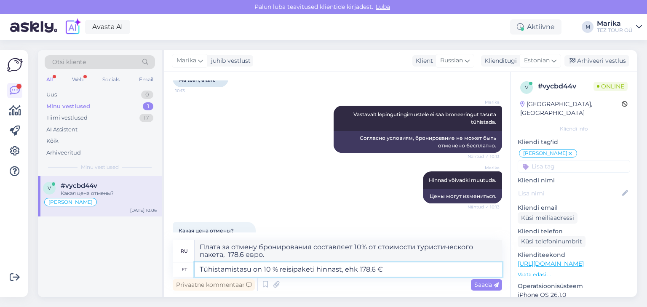
click at [358, 270] on textarea "Tühistamistasu on 10 % reisipaketi hinnast, ehk 178,6 €" at bounding box center [348, 269] width 307 height 14
type textarea "Tühistamistasu on 10 % reisipaketi hinnast, 178,6 €"
type textarea "Плата за отмену составляет 10% от стоимости туристического пакета, 178,6 евро."
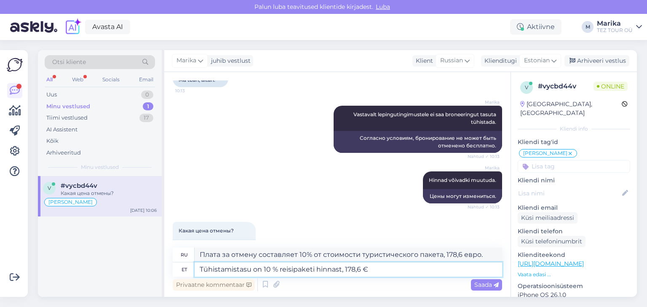
click at [389, 267] on textarea "Tühistamistasu on 10 % reisipaketi hinnast, 178,6 €" at bounding box center [348, 269] width 307 height 14
type textarea "Tühistamistasu on 10 % reisipaketi hinnast, 178,6 €."
click at [487, 285] on span "Saada" at bounding box center [486, 285] width 24 height 8
type textarea "Плата за отмену бронирования составляет 10% от стоимости туристического пакета,…"
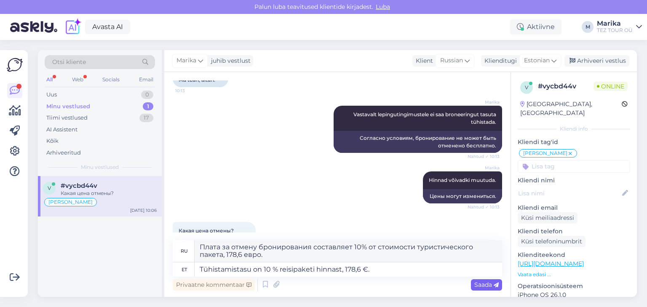
click at [482, 284] on span "Saada" at bounding box center [486, 285] width 24 height 8
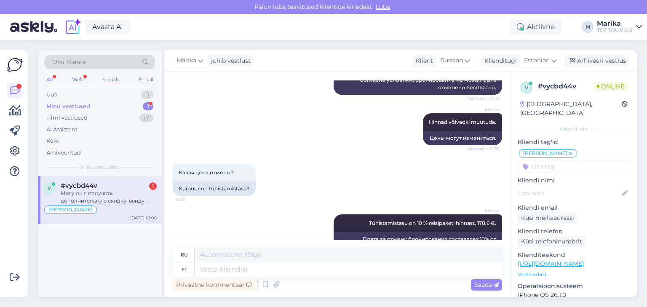
scroll to position [1389, 0]
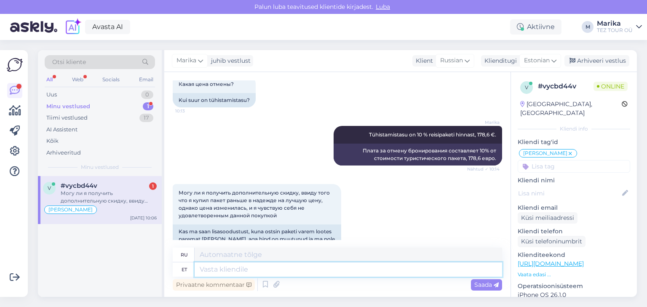
click at [284, 272] on textarea at bounding box center [348, 269] width 307 height 14
click at [283, 270] on textarea at bounding box center [348, 269] width 307 height 14
type textarea "Hotellid v"
type textarea "Отели"
type textarea "Hotellid võivad m"
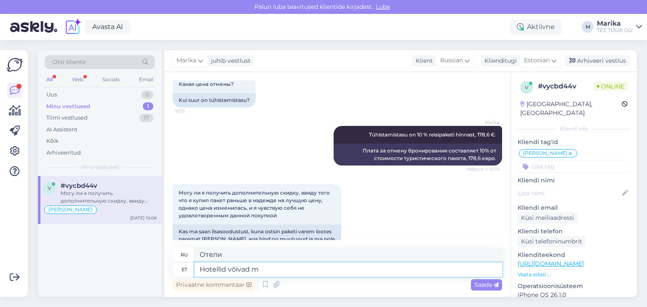
type textarea "Отели могут"
type textarea "Hotellid võivad muuta o"
type textarea "Отели могут измениться"
type textarea "Hotellid võivad muuta oma h"
type textarea "Отели могут изменить свои"
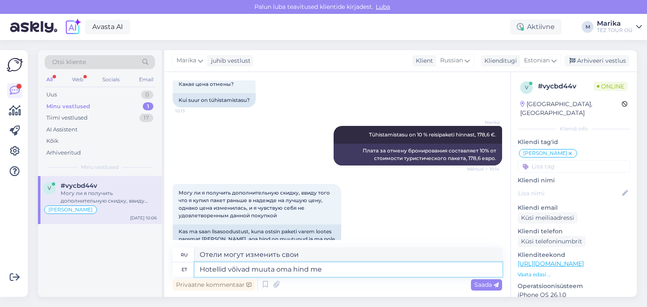
type textarea "Hotellid võivad muuta oma hind mei"
type textarea "Отели могут изменить свои цены"
type textarea "Hotellid võivad muuta oma hind meist s"
type textarea "Отели могут изменить свои цены по нашему запросу."
type textarea "Hotellid võivad muuta oma hind meist sõltumatult."
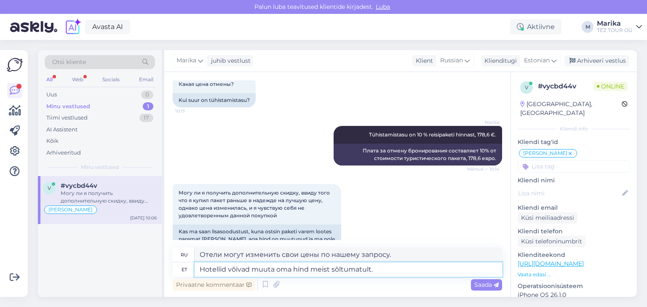
type textarea "Отели могут менять свои цены независимо от нас."
type textarea "Hotellid võivad muuta oma hind meist sõltumatult."
click at [480, 284] on span "Saada" at bounding box center [486, 285] width 24 height 8
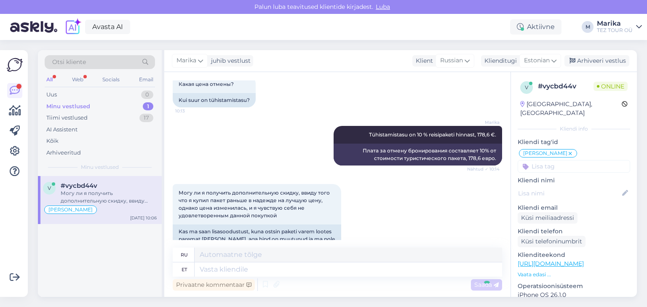
scroll to position [1440, 0]
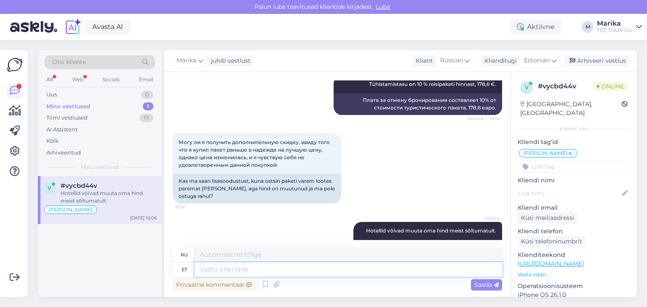
click at [398, 271] on textarea at bounding box center [348, 269] width 307 height 14
type textarea "[PERSON_NAME]"
type textarea "J"
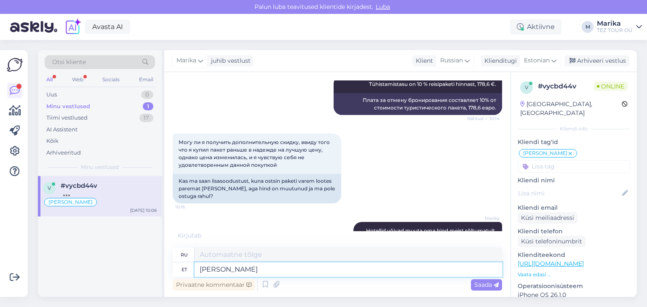
type textarea "Kui h"
type textarea "Если"
type textarea "Kui hind on"
type textarea "Если цена"
type textarea "Kui hind on muutunud o"
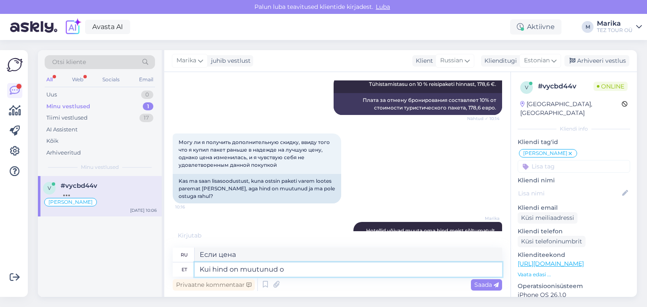
type textarea "Если цена изменилась"
type textarea "Kui hind on muutunud odavamaks, si"
type textarea "Если цена стала дешевле,"
type textarea "Kui hind on muutunud odavamaks, siis on"
type textarea "Если цена стала дешевле, то"
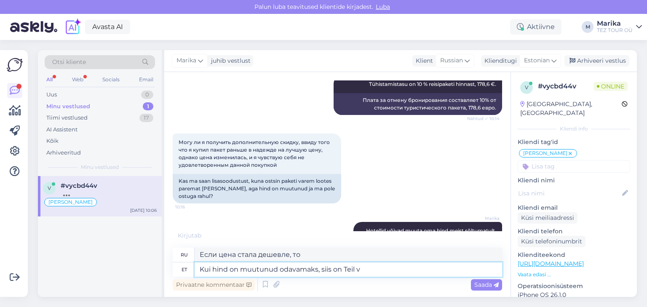
type textarea "Kui hind on muutunud odavamaks, siis on Teil võ"
type textarea "Если цена стала дешевле, то у вас есть"
type textarea "Kui hind on muutunud odavamaks, siis on Teil võimalik os"
type textarea "Если цена стала дешевле, вы можете"
type textarea "Kui hind on muutunud odavamaks, siis on Teil võimalik osta"
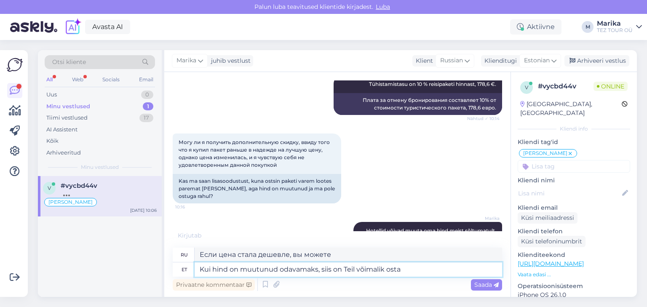
type textarea "Если цена стала дешевле, вы можете купить"
type textarea "Kui hind on muutunud odavamaks, siis on Teil võimalik"
type textarea "Если цена стала дешевле, вы можете"
type textarea "Kui hind on muutunud odavamaks, siis on Teil võimalik teha uu"
type textarea "Если цена стала дешевле, вы можете сделать"
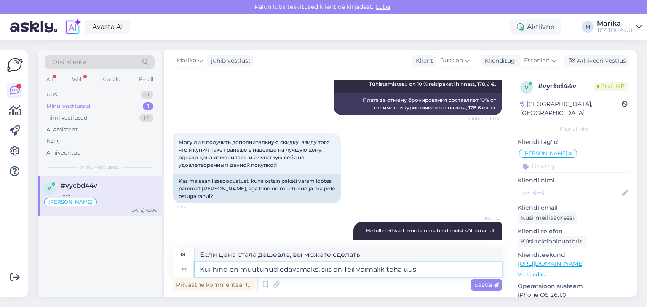
type textarea "Kui hind on muutunud odavamaks, siis on Teil võimalik teha uus b"
type textarea "Если цена стала ниже, вы можете сделать новую."
type textarea "Kui hind on muutunud odavamaks, siis on Teil võimalik teha uus broneering."
type textarea "Если цена стала ниже, вы можете сделать новое бронирование."
click at [323, 270] on textarea "Kui hind on muutunud odavamaks, siis on Teil võimalik teha uus broneering." at bounding box center [348, 269] width 307 height 14
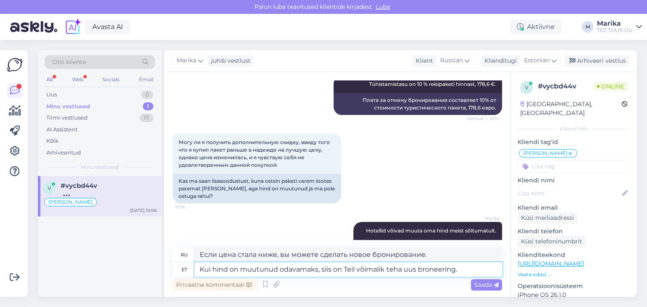
drag, startPoint x: 343, startPoint y: 270, endPoint x: 199, endPoint y: 268, distance: 143.6
click at [199, 268] on textarea "Kui hind on muutunud odavamaks, siis on Teil võimalik teha uus broneering." at bounding box center [348, 269] width 307 height 14
type textarea "Teil võimalik teha uus broneering."
type textarea "Вы можете сделать новое бронирование."
click at [319, 269] on textarea "Teil võimalik teha uus broneering." at bounding box center [348, 269] width 307 height 14
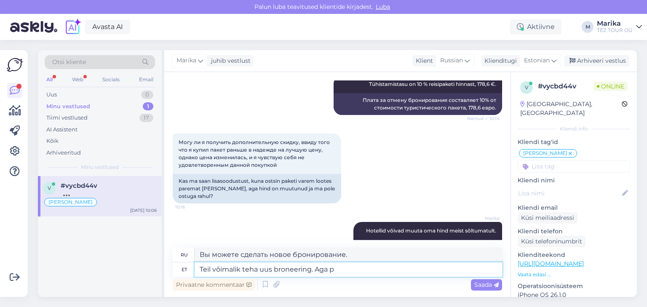
type textarea "Teil võimalik teha uus broneering. Aga pr"
type textarea "Вы можете сделать новое бронирование. Но"
type textarea "Teil võimalik teha uus broneering. Aga praegune b"
type textarea "Вы можете сделать новое бронирование. Но текущее бронирование"
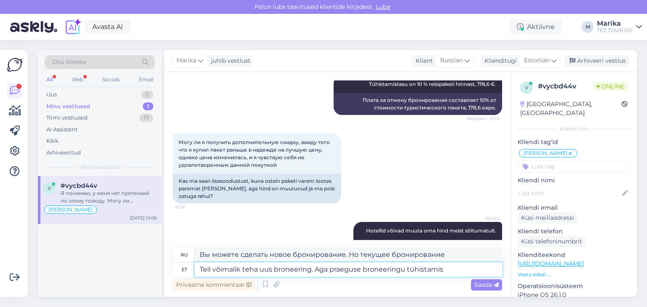
scroll to position [1521, 0]
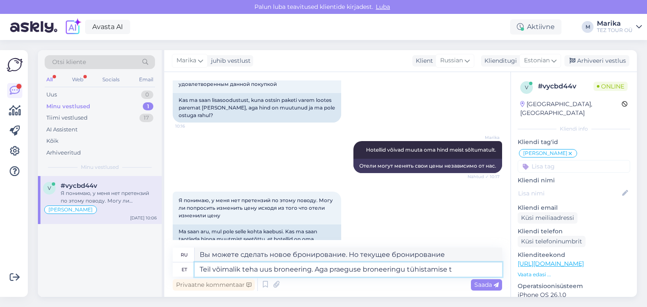
type textarea "Teil võimalik teha uus broneering. Aga praeguse broneeringu tühistamise ta"
type textarea "Вы можете сделать новое бронирование. Но отмена текущего бронирования..."
type textarea "Teil võimalik teha uus broneering. Aga praeguse broneeringu tühistamise tasu o"
type textarea "Вы можете сделать новое бронирование. Но плата за отмену текущего бронирования"
type textarea "Teil võimalik teha uus broneering. Aga praeguse broneeringu tühistamise tasu on"
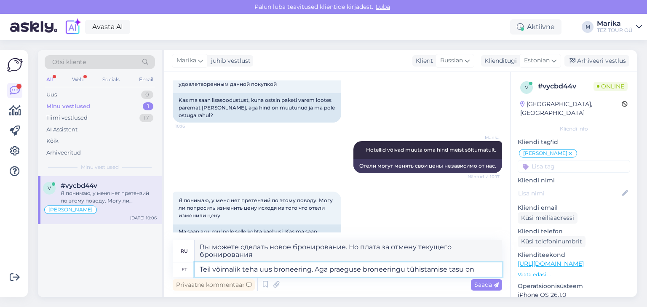
type textarea "Вы можете сделать новое бронирование. Но плата за отмену текущего бронирования …"
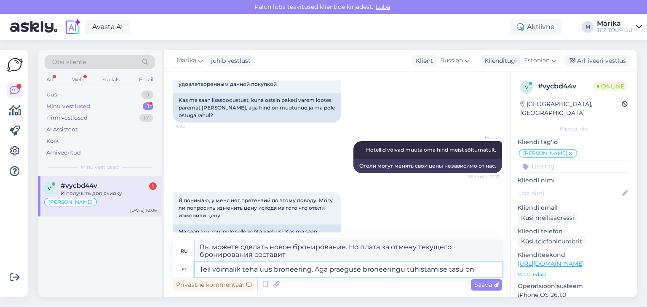
scroll to position [1579, 0]
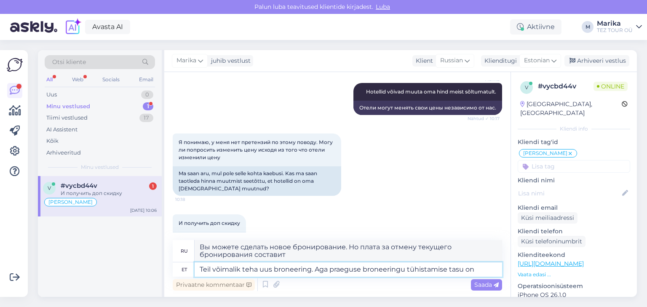
paste textarea "178.6 €"
type textarea "Teil võimalik teha uus broneering. Aga praeguse broneeringu tühistamise tasu on…"
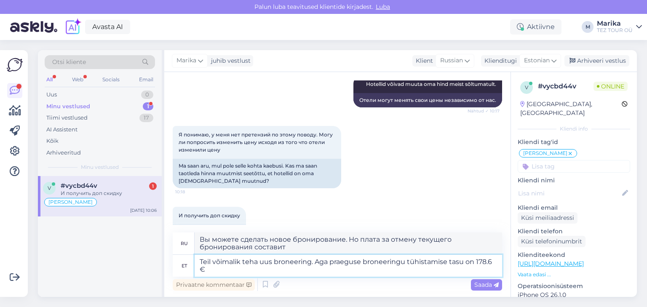
type textarea "Вы можете сделать новое бронирование. Но плата за отмену текущего бронирования …"
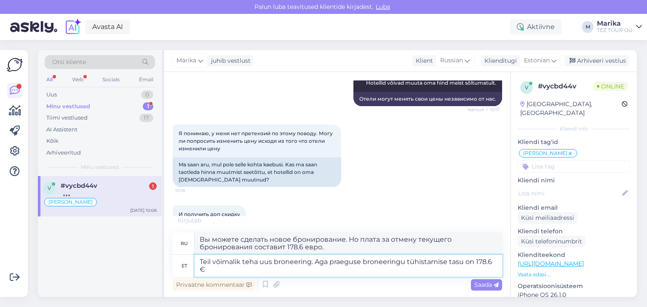
scroll to position [1637, 0]
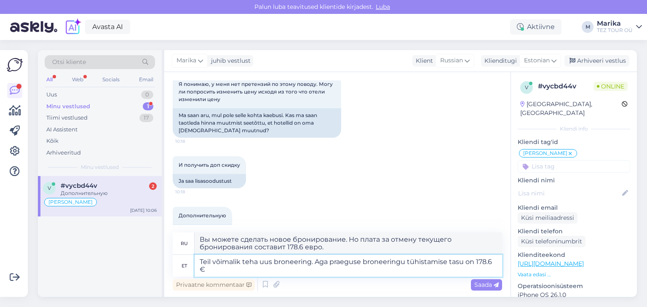
click at [262, 271] on textarea "Teil võimalik teha uus broneering. Aga praeguse broneeringu tühistamise tasu on…" at bounding box center [348, 266] width 307 height 22
type textarea "Teil võimalik teha uus broneering. Aga praeguse broneeringu tühistamise tasu on…"
type textarea "Вы можете сделать новое бронирование. Однако плата за отмену текущего бронирова…"
click at [479, 285] on span "Saada" at bounding box center [486, 285] width 24 height 8
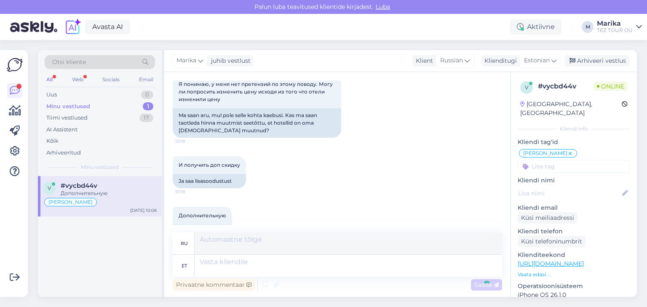
scroll to position [1687, 0]
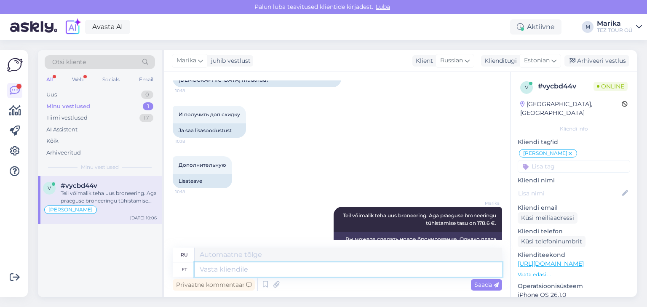
click at [387, 271] on textarea at bounding box center [348, 269] width 307 height 14
type textarea "Uued h"
type textarea "Новый"
type textarea "Uued hinnad ke"
type textarea "Новые цены"
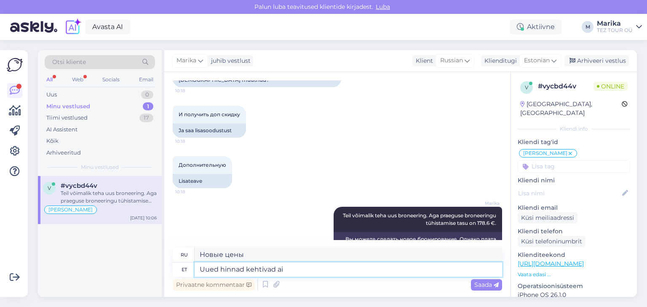
type textarea "Uued hinnad kehtivad ain"
type textarea "Действуют новые цены."
type textarea "Uued hinnad kehtivad ainult u"
type textarea "Новые цены действительны только"
type textarea "Uued hinnad kehtivad ainult uutele b"
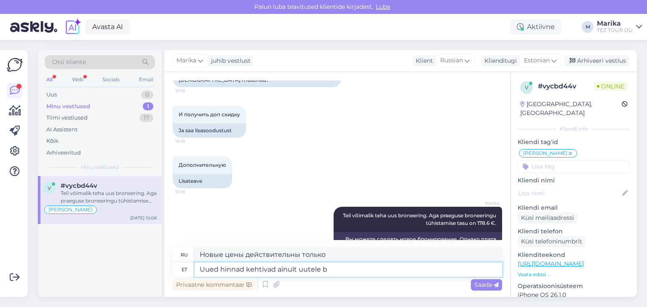
type textarea "Новые цены применяются только к новым заказам."
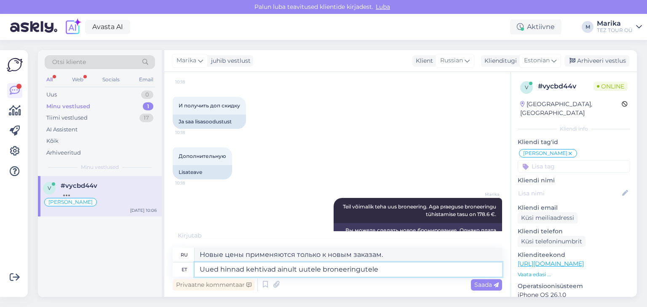
type textarea "Uued hinnad kehtivad ainult uutele broneeringutele."
type textarea "Новые цены применяются только к новым бронированиям."
type textarea "Uued hinnad kehtivad ainult uutele broneeringutele."
click at [482, 283] on span "Saada" at bounding box center [486, 285] width 24 height 8
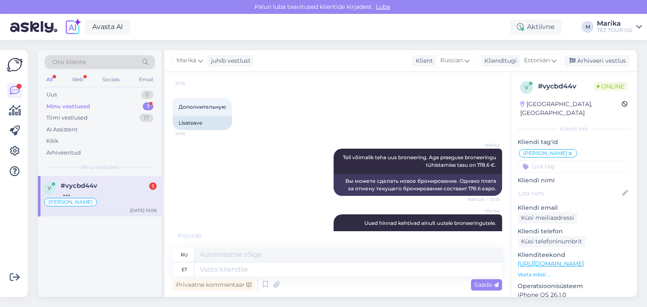
scroll to position [1796, 0]
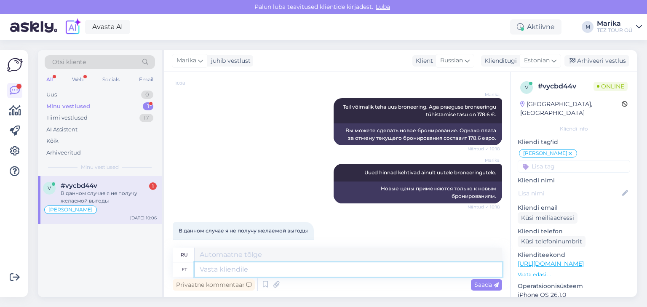
click at [238, 273] on textarea at bounding box center [348, 269] width 307 height 14
type textarea "Paraku m"
type textarea "К сожалению"
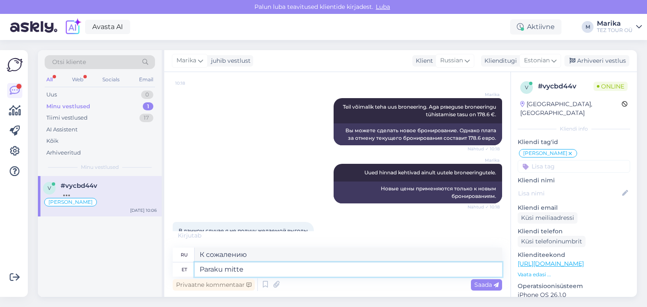
type textarea "Paraku mitte."
type textarea "К сожалению, нет."
type textarea "Paraku mitte."
click at [479, 283] on span "Saada" at bounding box center [486, 285] width 24 height 8
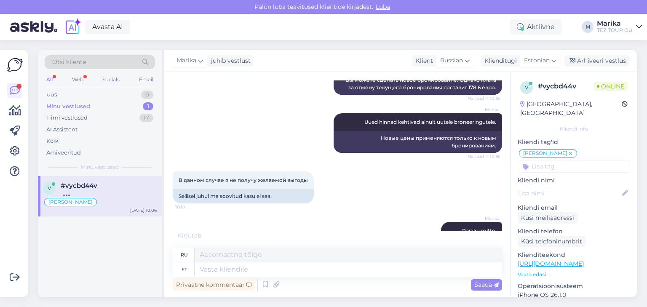
scroll to position [1855, 0]
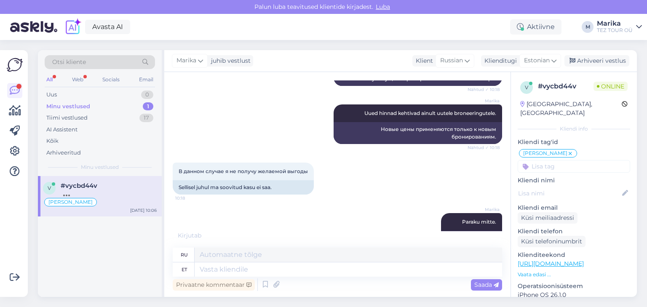
click at [69, 104] on div "Minu vestlused" at bounding box center [68, 106] width 44 height 8
click at [107, 187] on div "#vycbd44v" at bounding box center [109, 186] width 96 height 8
click at [574, 160] on input at bounding box center [574, 166] width 112 height 13
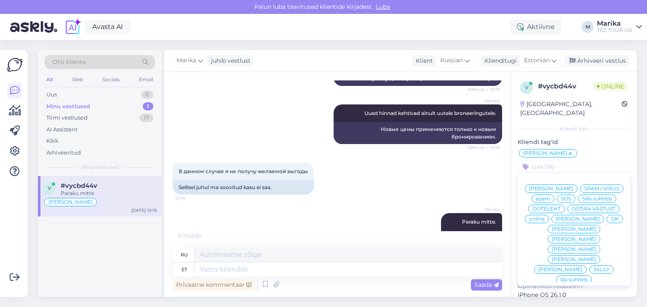
click at [552, 248] on span "[PERSON_NAME]" at bounding box center [574, 249] width 44 height 5
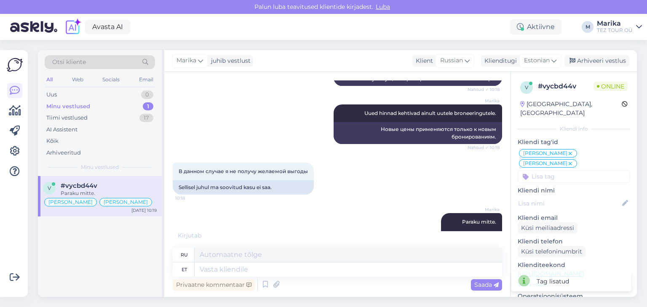
scroll to position [1897, 0]
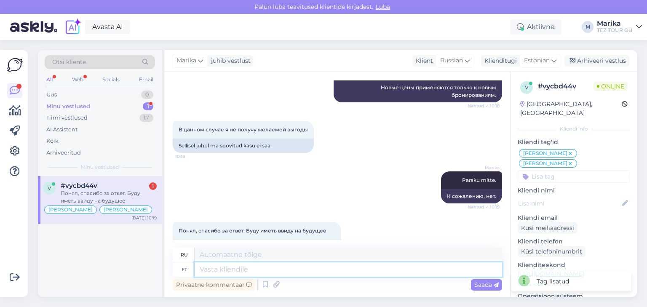
click at [277, 272] on textarea at bounding box center [348, 269] width 307 height 14
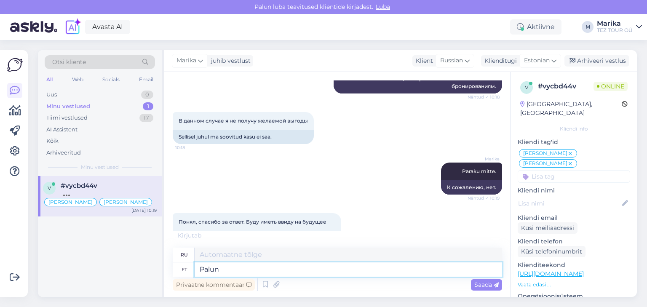
type textarea "Palun!"
type textarea "Пожалуйста!"
type textarea "Palun!"
click at [480, 285] on span "Saada" at bounding box center [486, 285] width 24 height 8
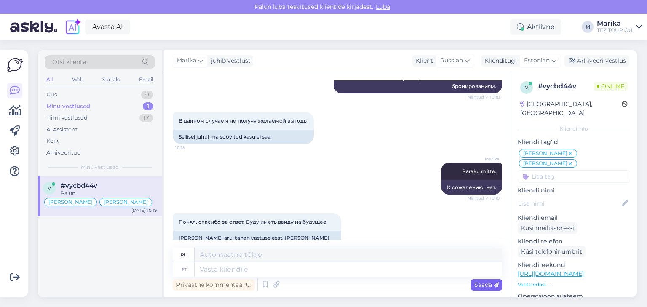
scroll to position [1948, 0]
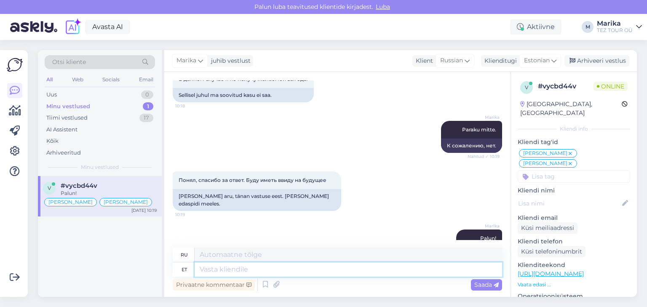
click at [428, 273] on textarea at bounding box center [348, 269] width 307 height 14
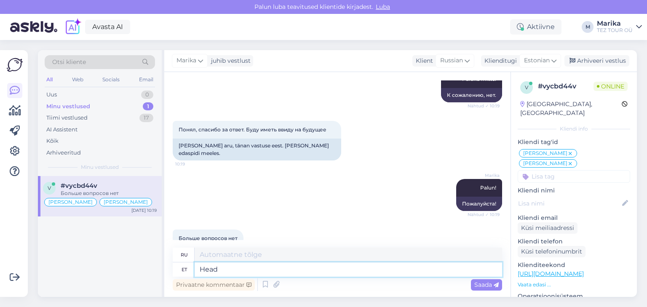
type textarea "Head p"
type textarea "Хороший"
type textarea "Head päeva!"
type textarea "Добрый день!"
drag, startPoint x: 345, startPoint y: 267, endPoint x: 193, endPoint y: 271, distance: 151.3
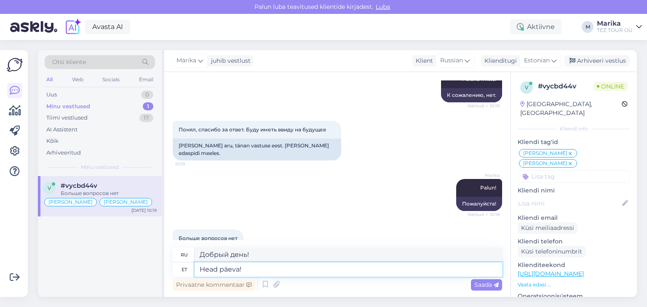
click at [193, 271] on div "et Head päeva!" at bounding box center [337, 269] width 329 height 14
type textarea "Ilusat p"
click at [488, 284] on span "Saada" at bounding box center [486, 285] width 24 height 8
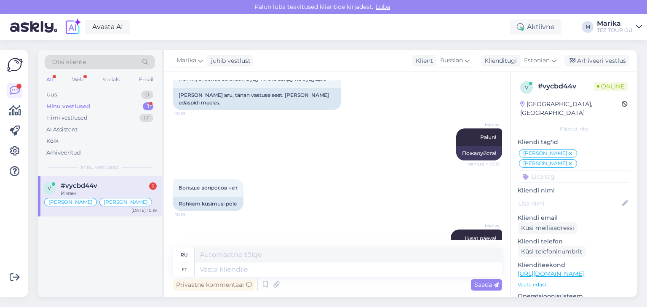
scroll to position [2099, 0]
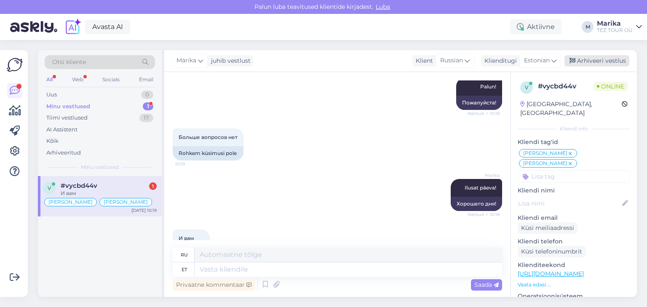
click at [599, 61] on div "Arhiveeri vestlus" at bounding box center [596, 60] width 65 height 11
